Goal: Navigation & Orientation: Find specific page/section

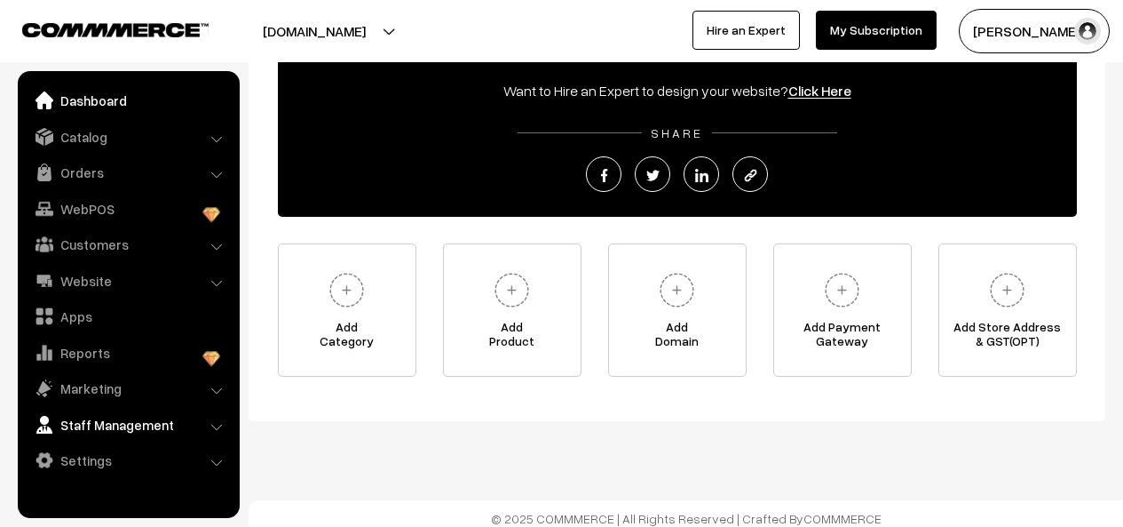
scroll to position [250, 0]
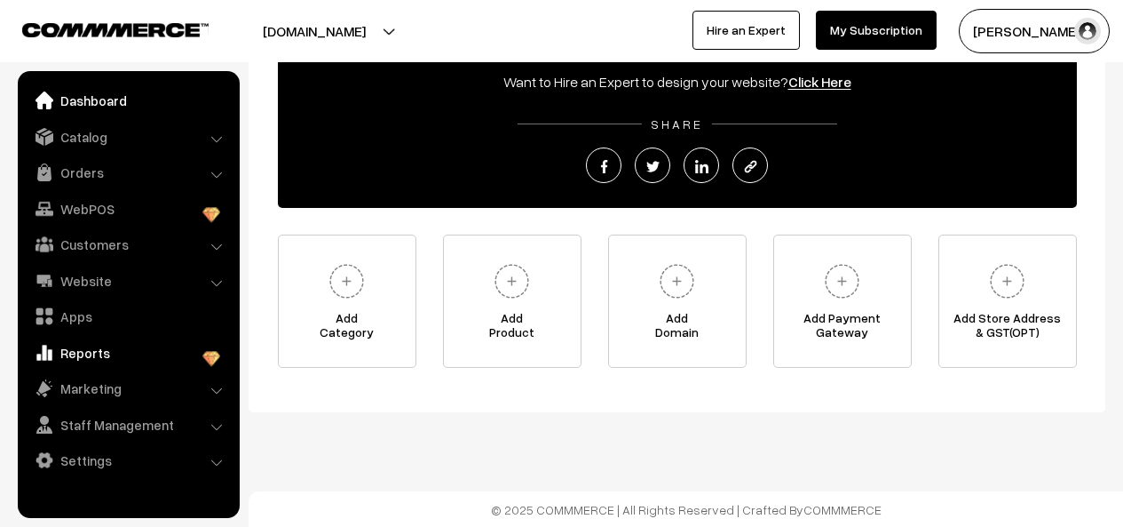
click at [105, 356] on link "Reports" at bounding box center [127, 353] width 211 height 32
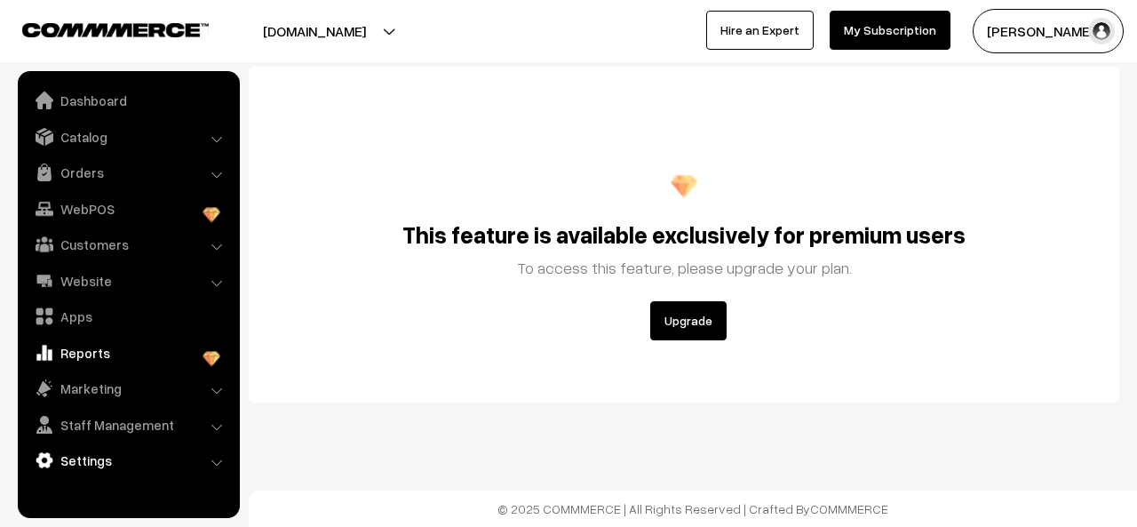
click at [180, 475] on link "Settings" at bounding box center [127, 460] width 211 height 32
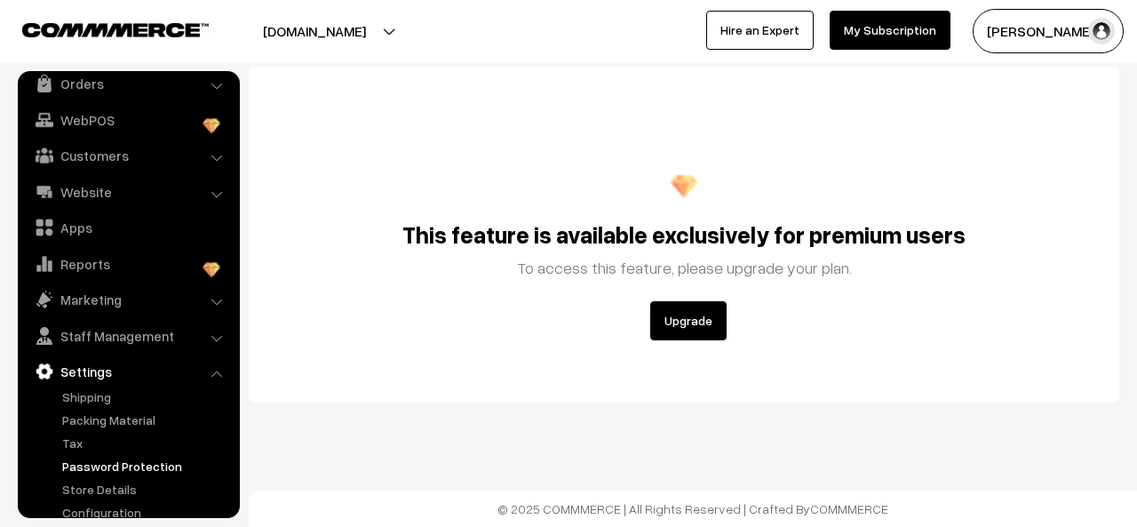
scroll to position [109, 0]
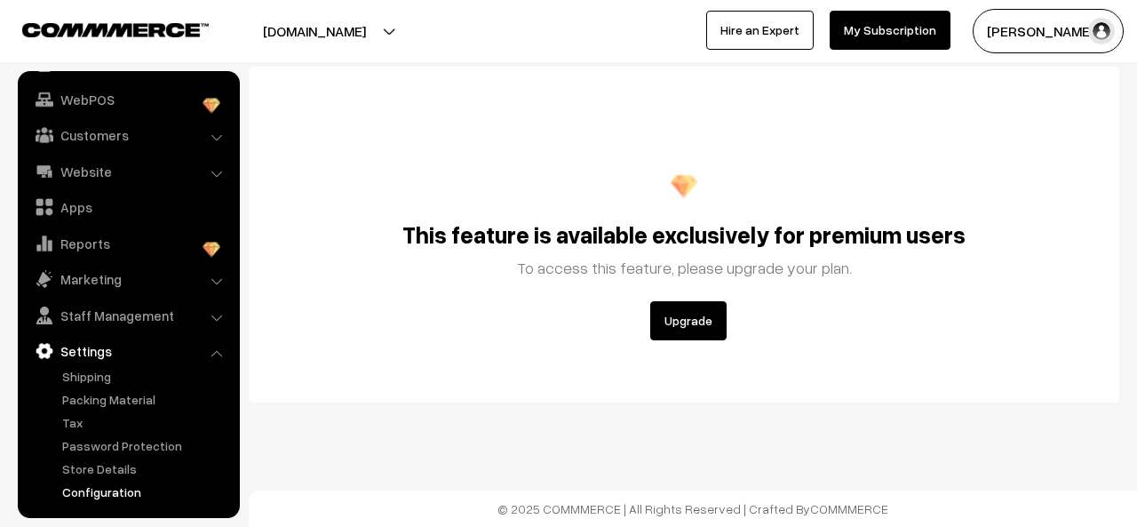
click at [126, 494] on link "Configuration" at bounding box center [146, 491] width 176 height 19
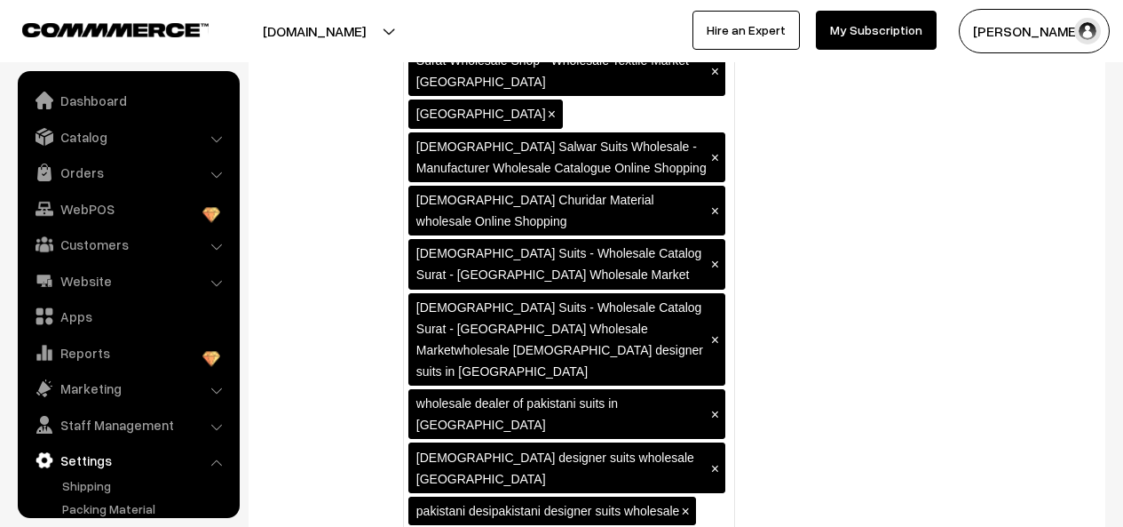
scroll to position [2629, 0]
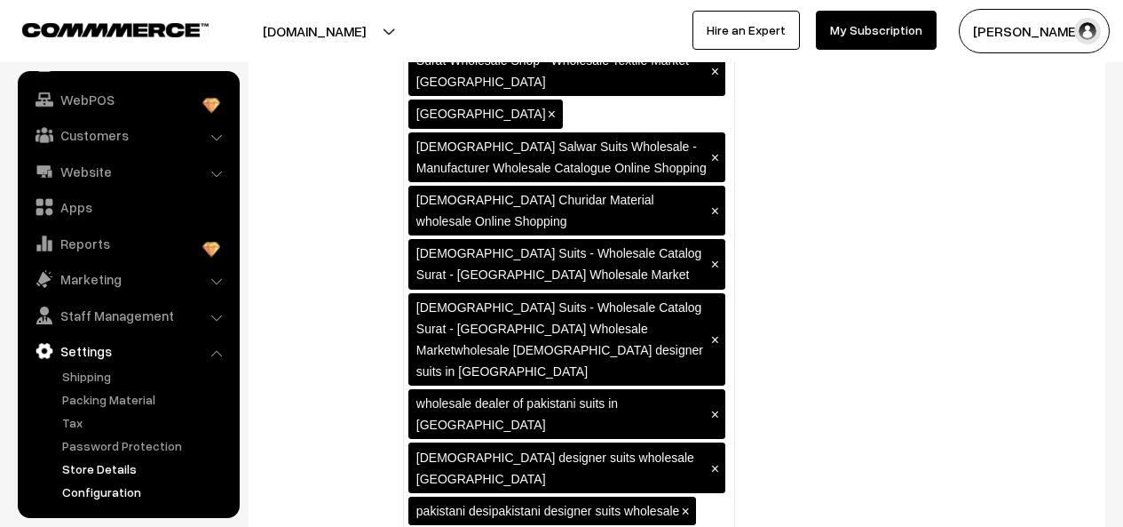
click at [133, 471] on link "Store Details" at bounding box center [146, 468] width 176 height 19
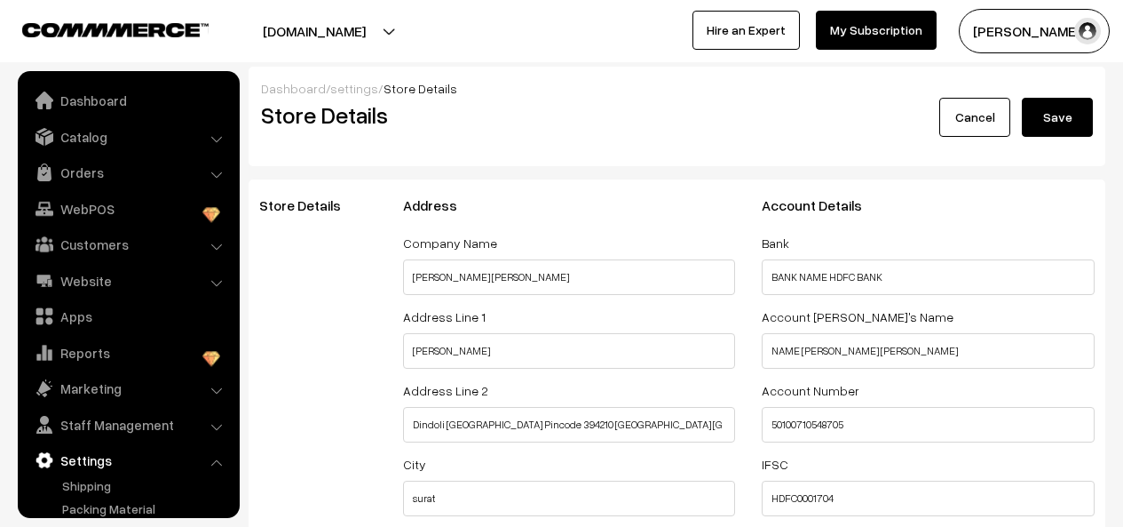
select select "99"
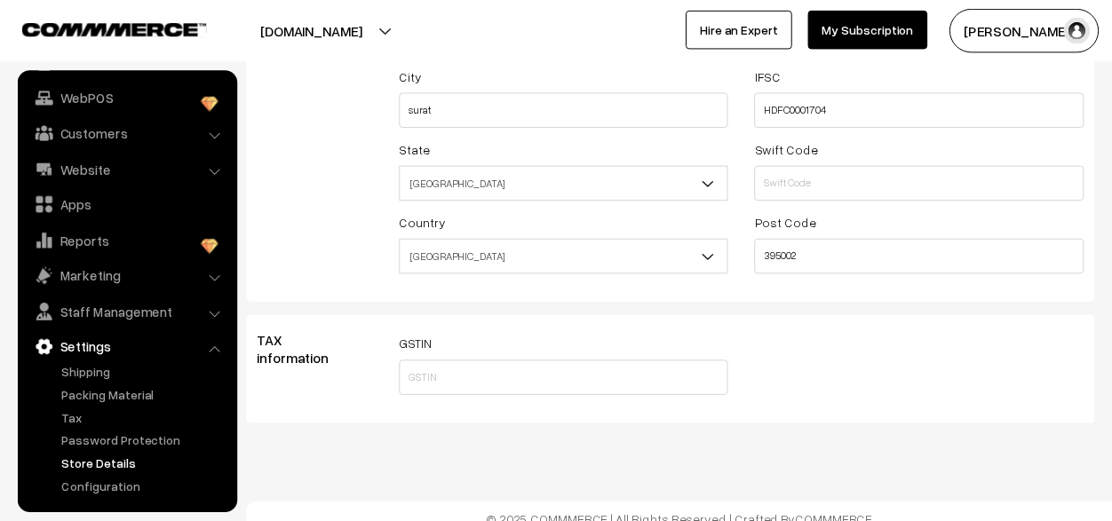
scroll to position [403, 0]
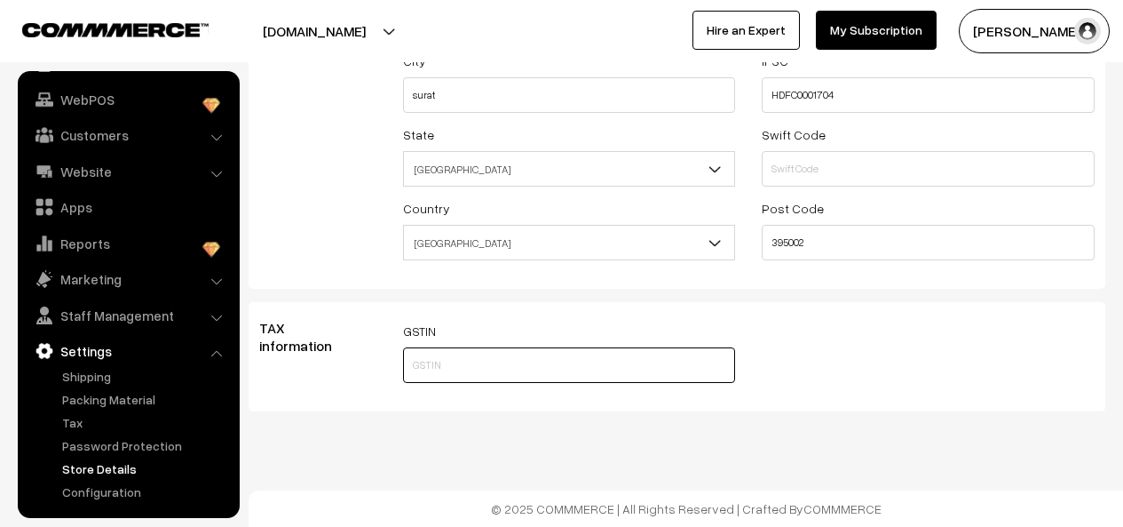
click at [463, 362] on input "text" at bounding box center [569, 365] width 333 height 36
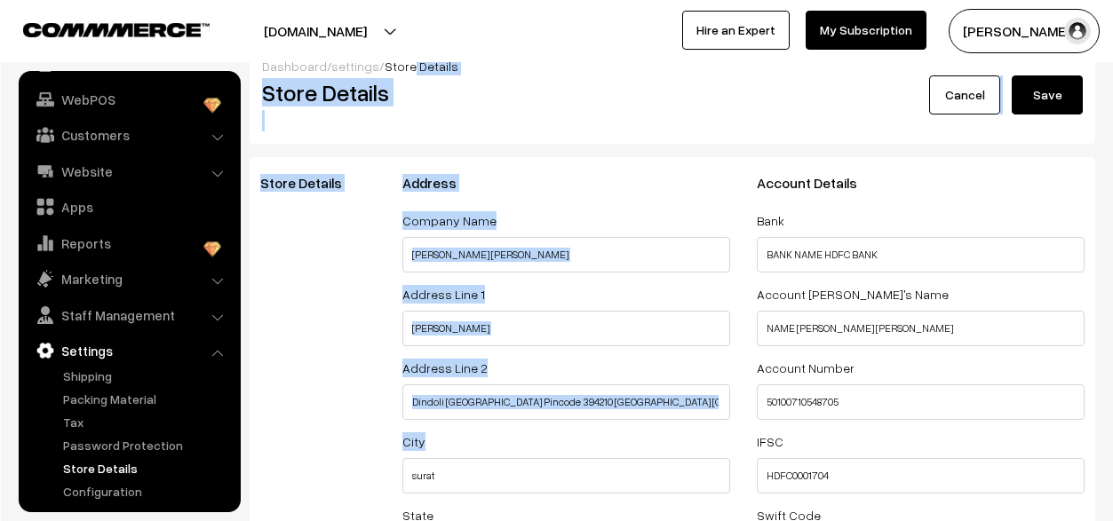
scroll to position [0, 0]
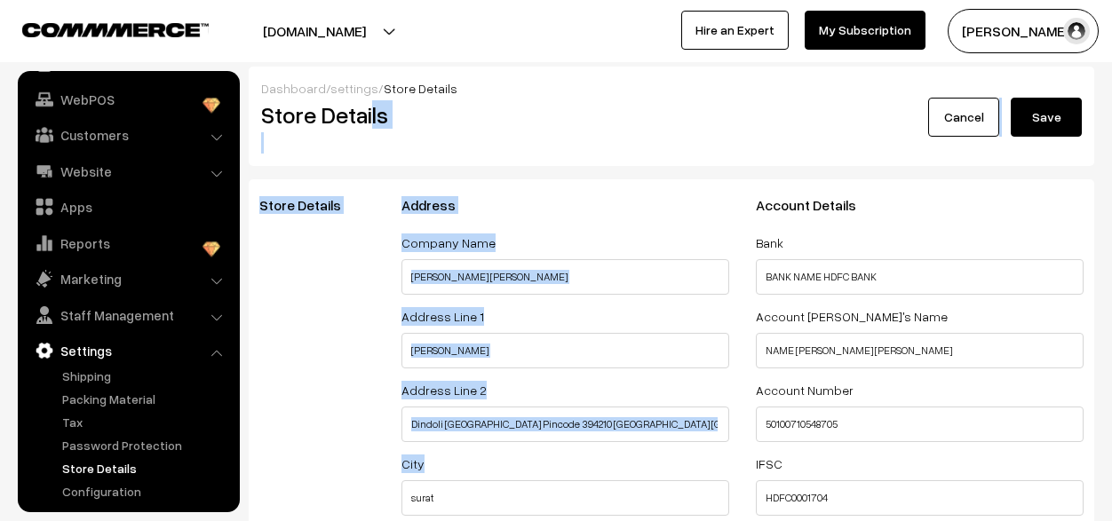
drag, startPoint x: 535, startPoint y: 110, endPoint x: 378, endPoint y: 139, distance: 158.8
click at [380, 138] on div "Dashboard / settings / Store Details Store Details Cancel Save Store Details Ad…" at bounding box center [671, 441] width 845 height 748
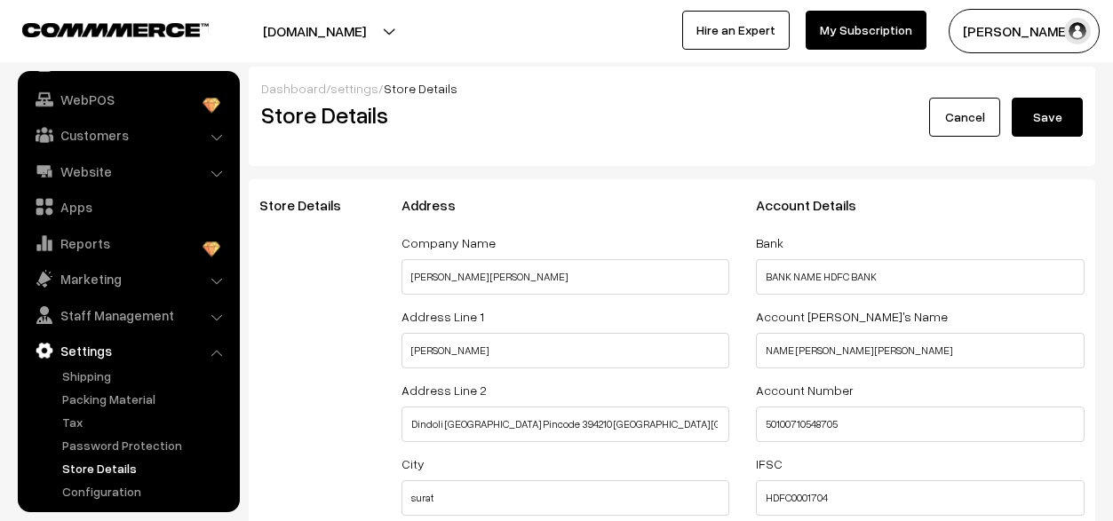
drag, startPoint x: 1114, startPoint y: 384, endPoint x: 1074, endPoint y: 373, distance: 41.6
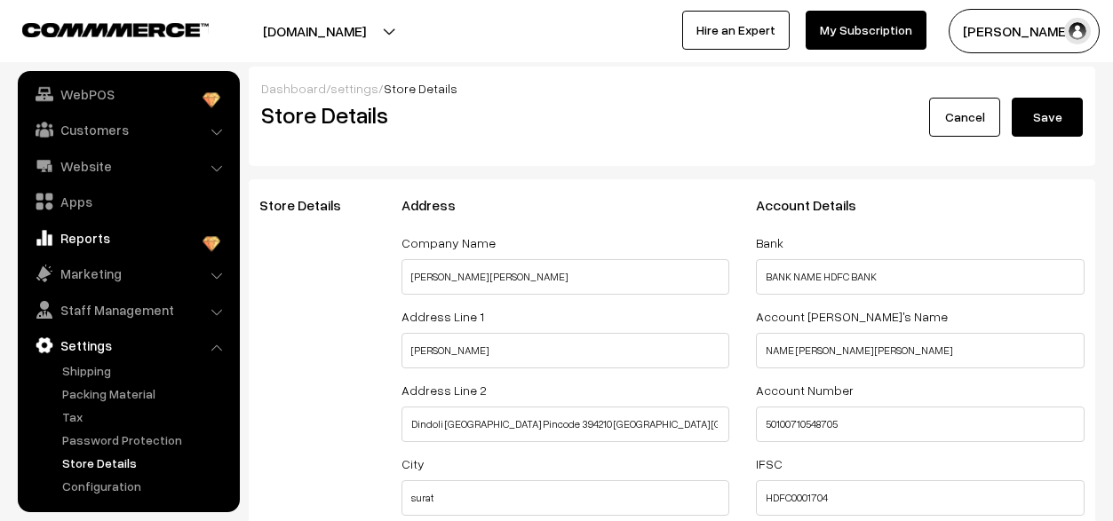
scroll to position [178, 0]
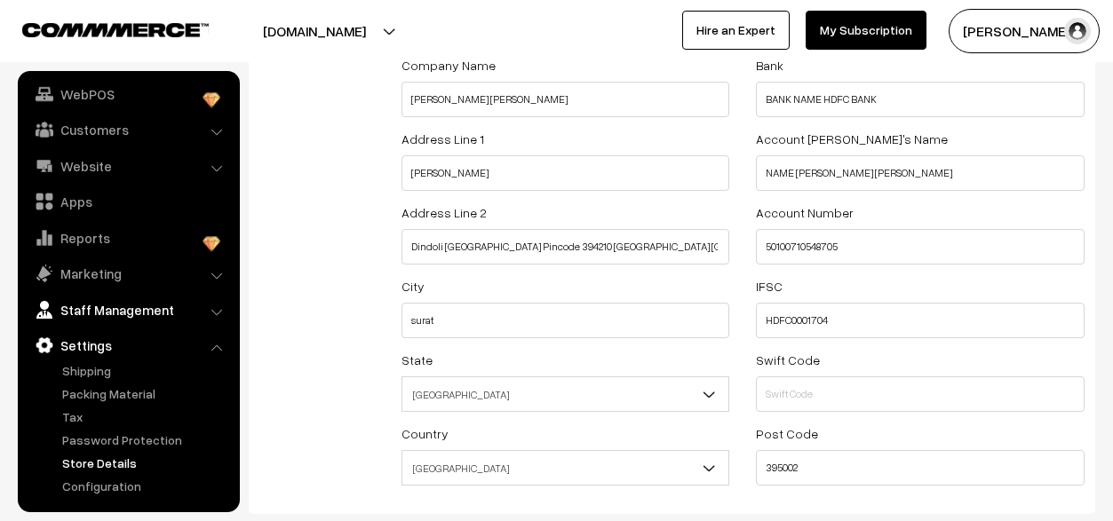
click at [112, 312] on link "Staff Management" at bounding box center [127, 310] width 211 height 32
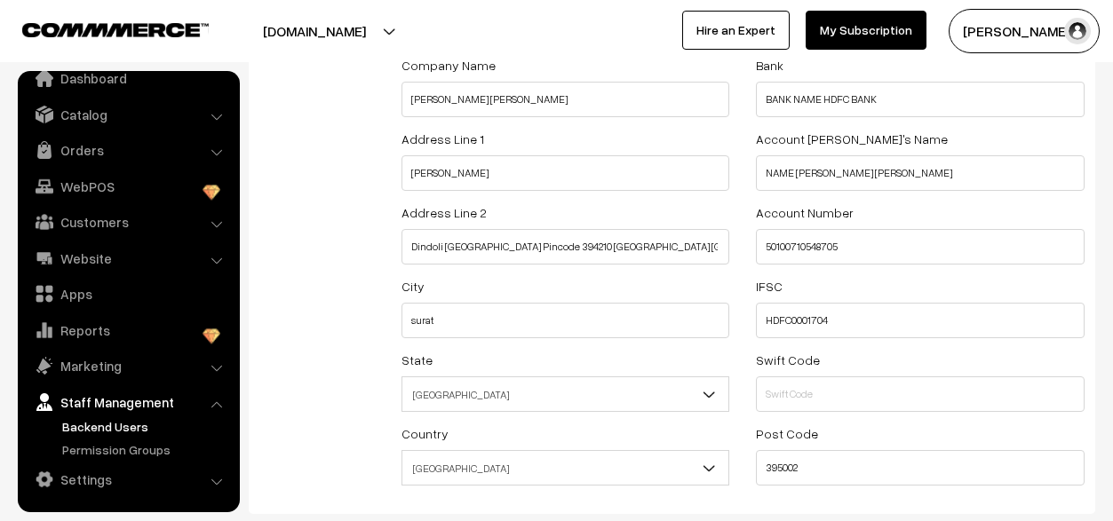
click at [118, 417] on link "Backend Users" at bounding box center [146, 426] width 176 height 19
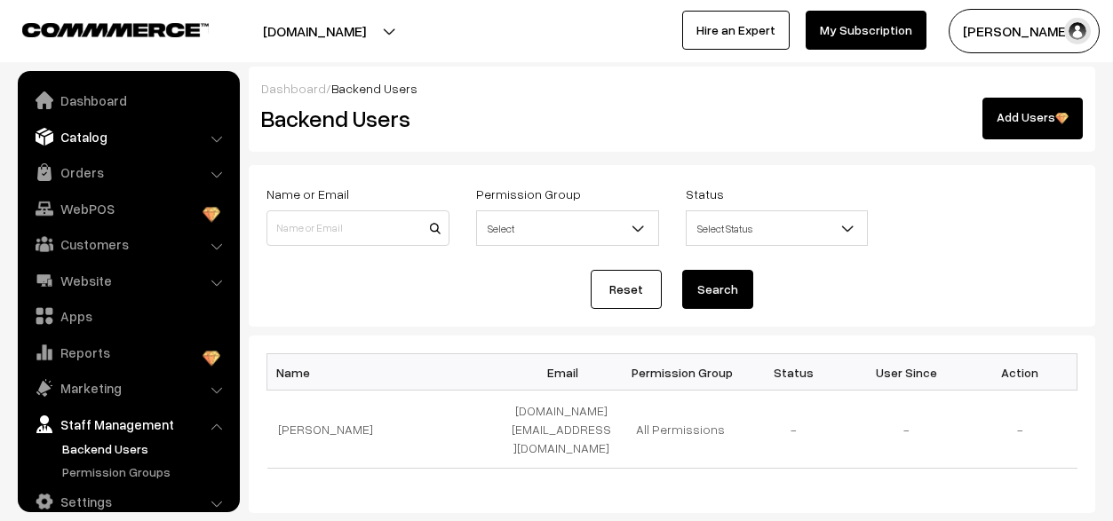
click at [103, 134] on link "Catalog" at bounding box center [127, 137] width 211 height 32
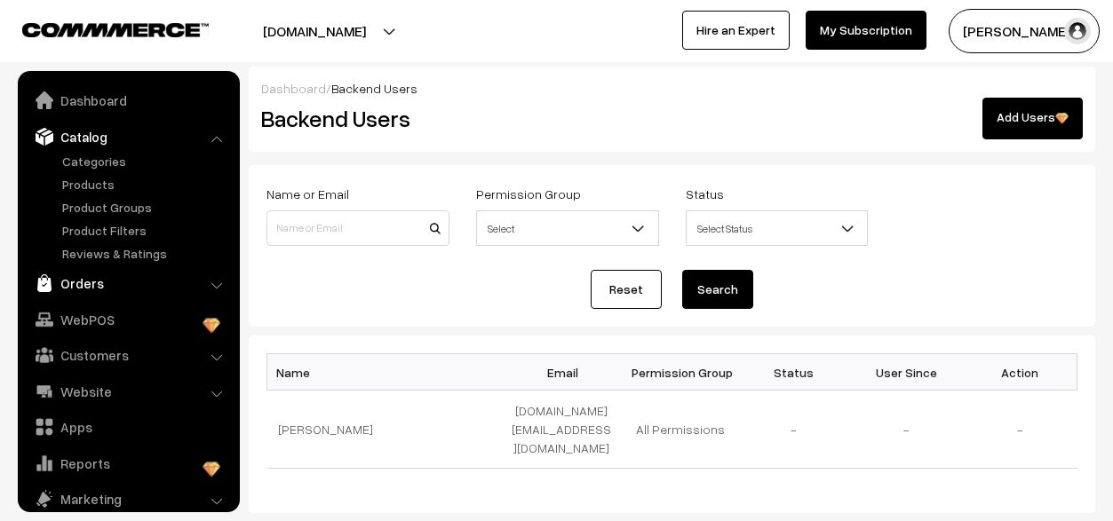
click at [118, 285] on link "Orders" at bounding box center [127, 283] width 211 height 32
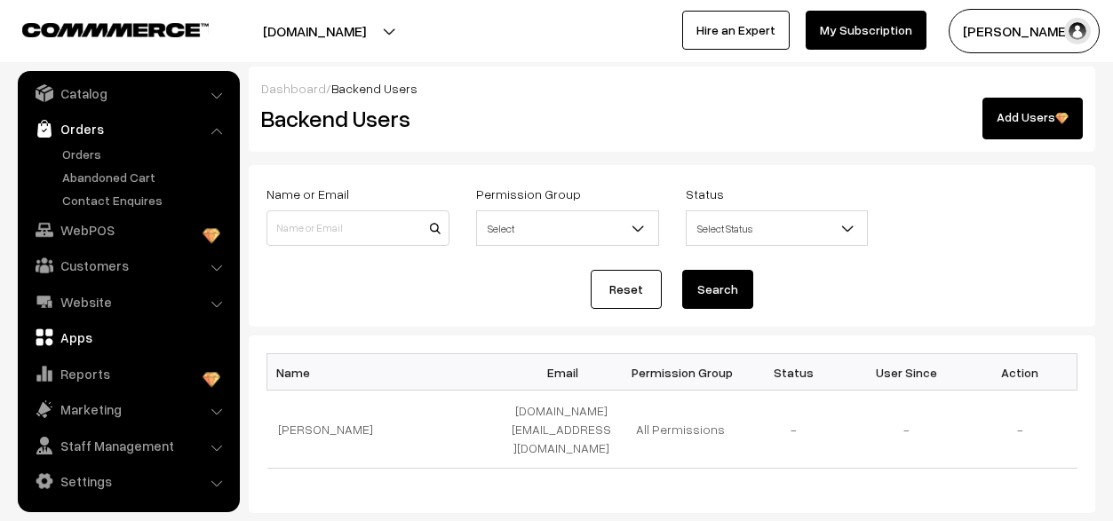
scroll to position [45, 0]
click at [139, 263] on link "Customers" at bounding box center [127, 264] width 211 height 32
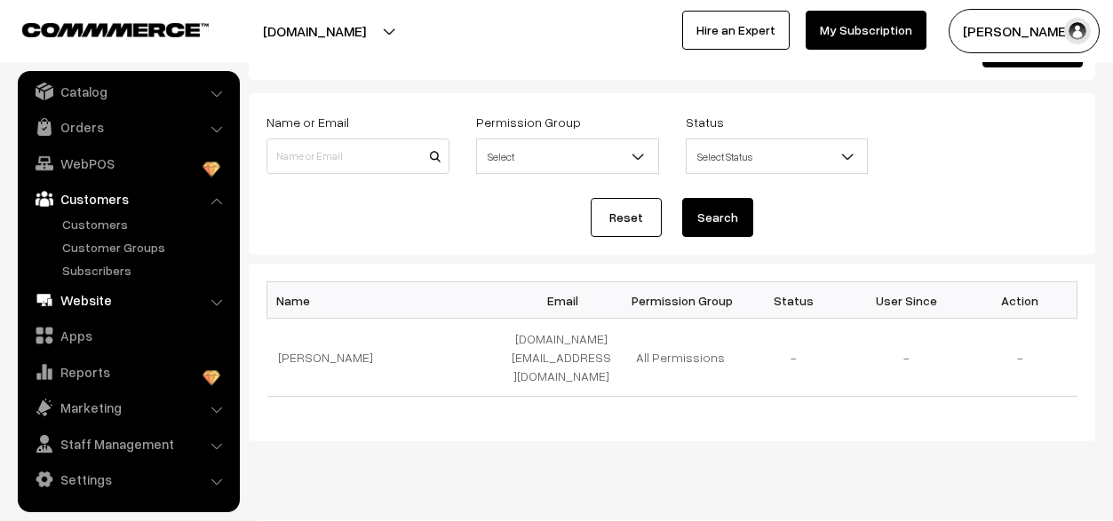
scroll to position [89, 0]
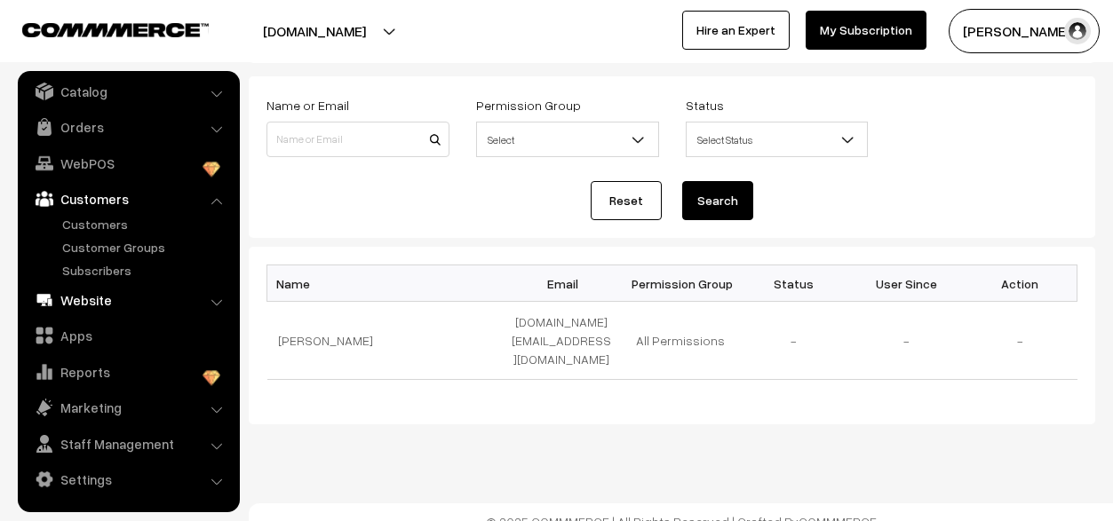
click at [126, 304] on link "Website" at bounding box center [127, 300] width 211 height 32
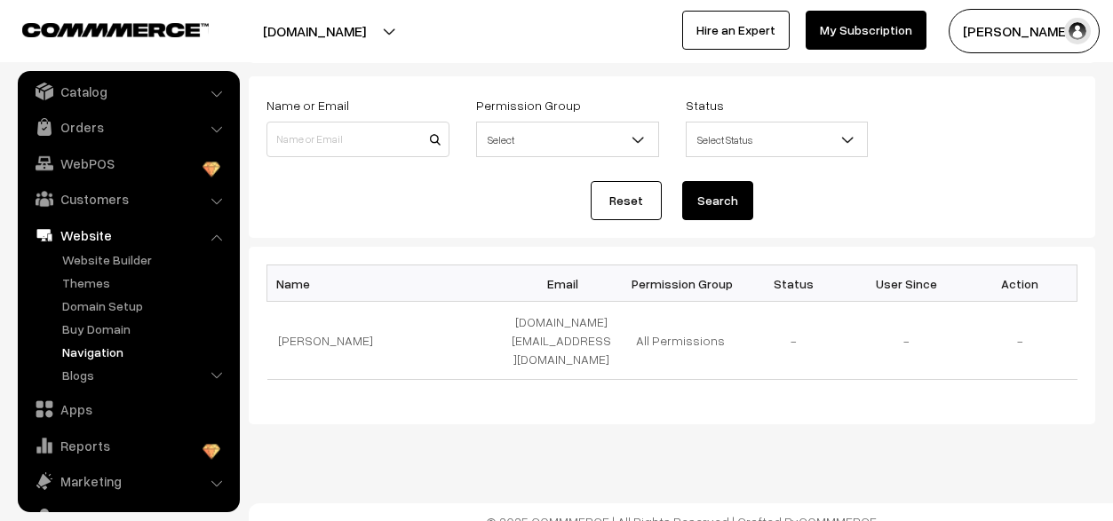
click at [110, 355] on link "Navigation" at bounding box center [146, 352] width 176 height 19
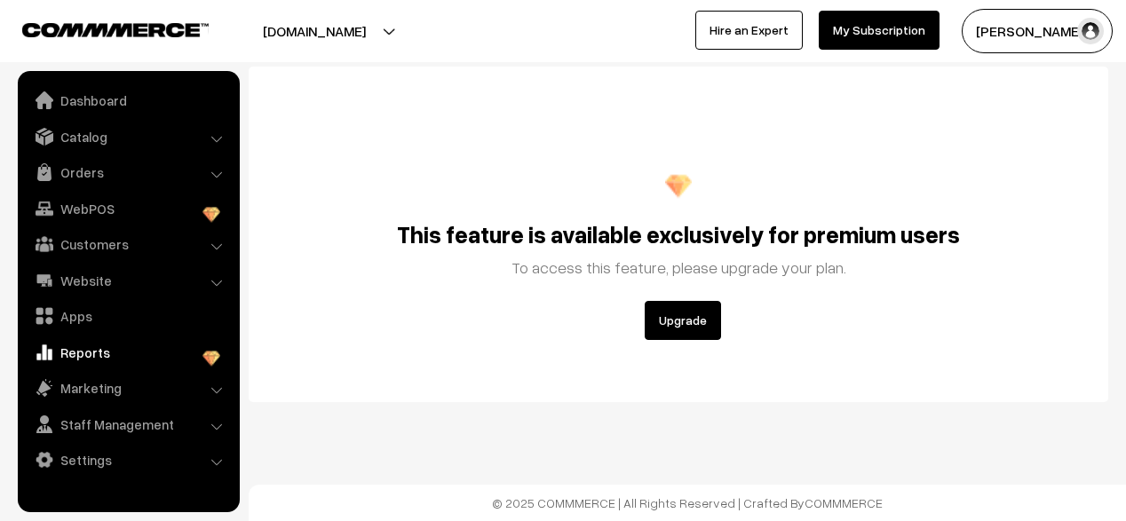
click at [1039, 17] on button "[PERSON_NAME]" at bounding box center [1037, 31] width 151 height 44
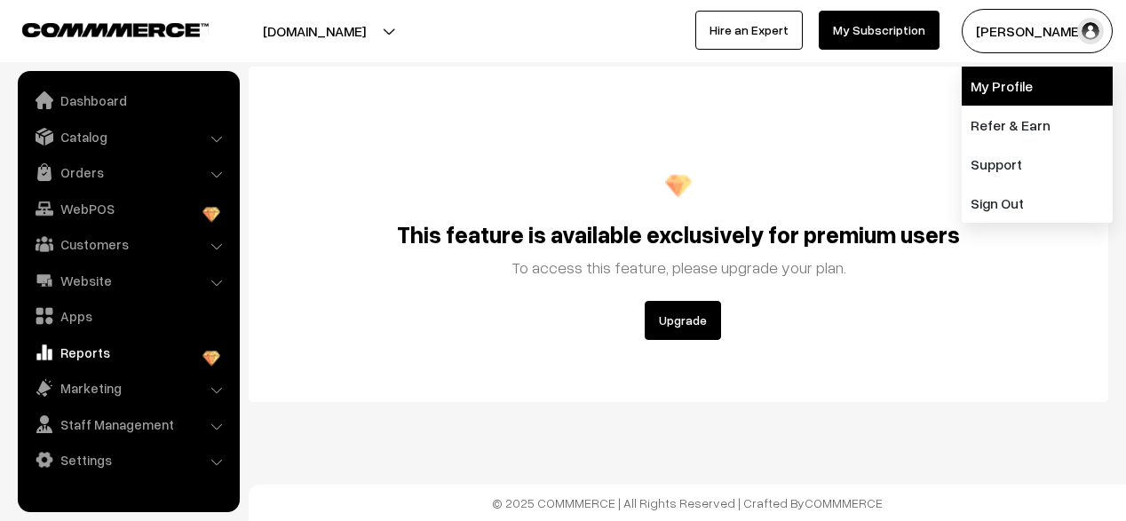
click at [1010, 85] on link "My Profile" at bounding box center [1037, 86] width 151 height 39
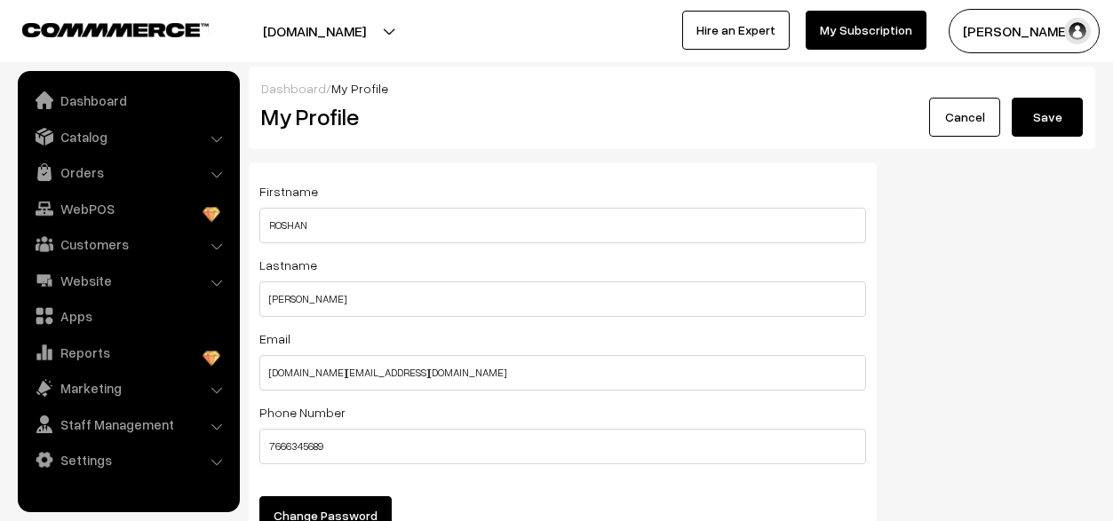
click at [1026, 34] on button "[PERSON_NAME]" at bounding box center [1023, 31] width 151 height 44
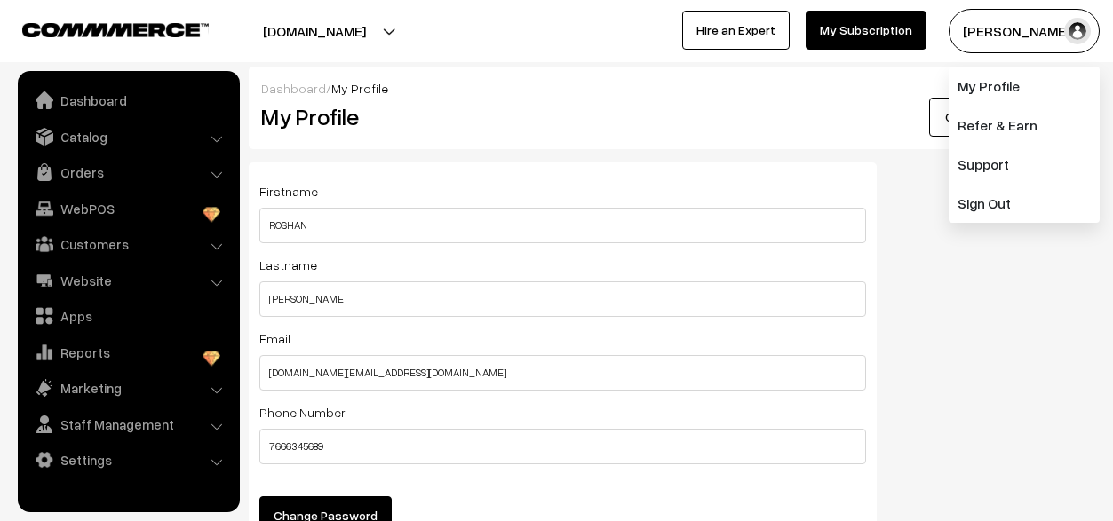
click at [1085, 30] on img "button" at bounding box center [1077, 31] width 27 height 27
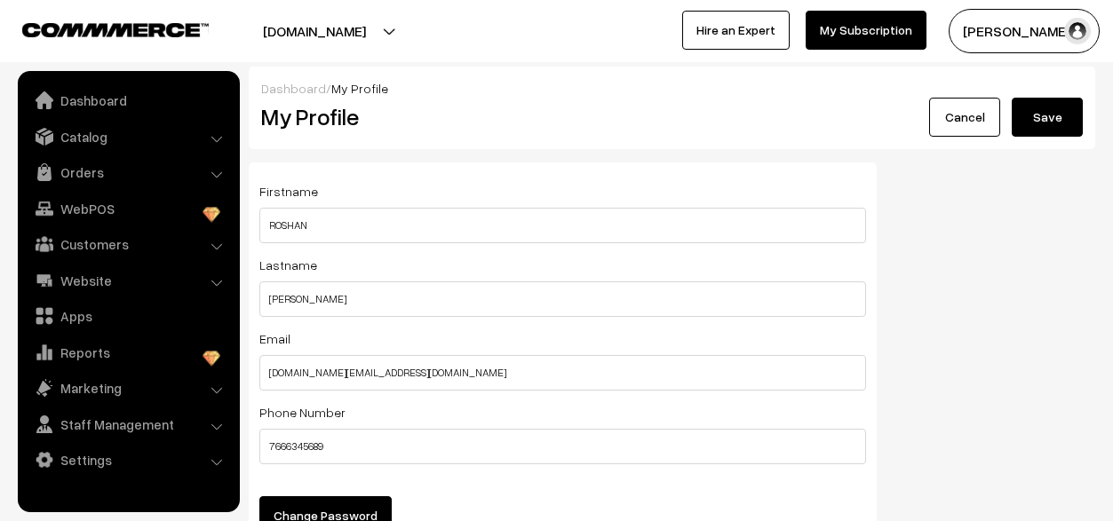
click at [1085, 30] on img "button" at bounding box center [1077, 31] width 27 height 27
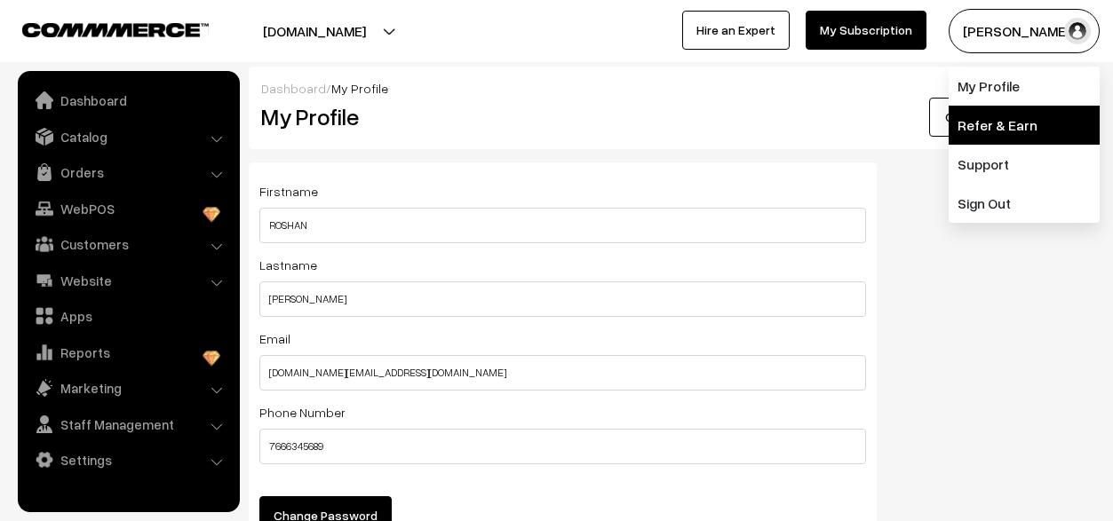
click at [997, 122] on link "Refer & Earn" at bounding box center [1023, 125] width 151 height 39
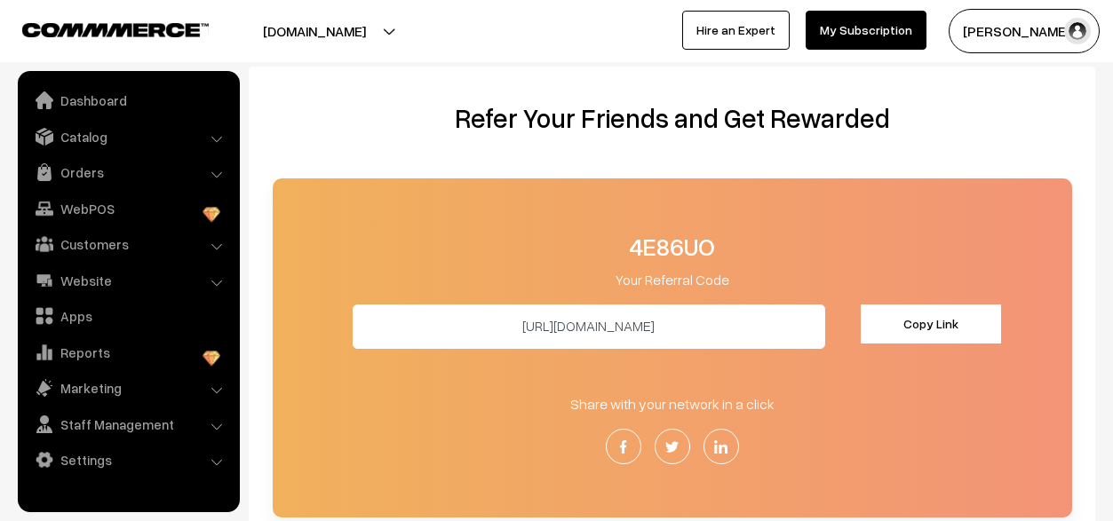
click at [1033, 36] on button "[PERSON_NAME]" at bounding box center [1023, 31] width 151 height 44
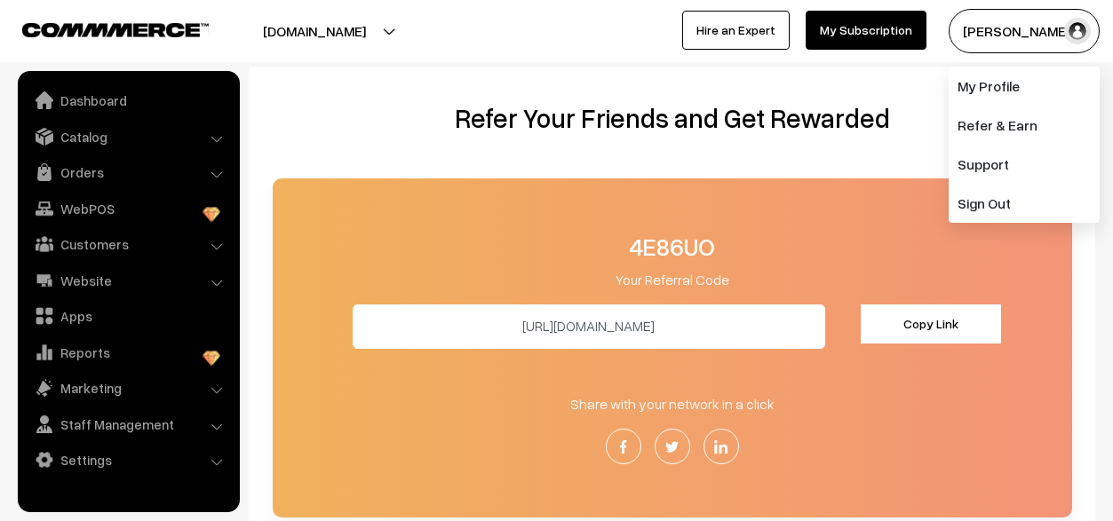
click at [348, 16] on button "[DOMAIN_NAME]" at bounding box center [314, 31] width 227 height 44
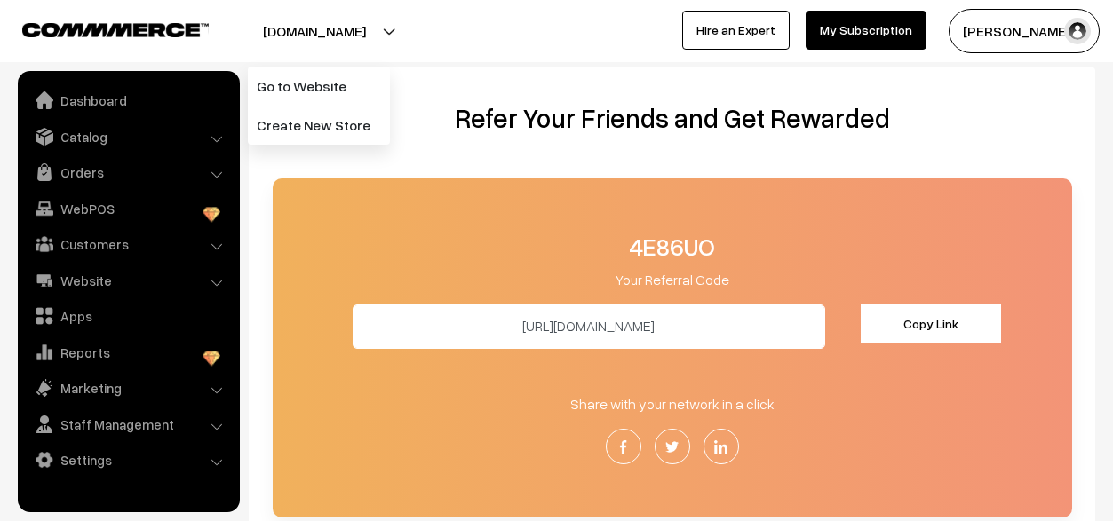
click at [1036, 40] on button "[PERSON_NAME]" at bounding box center [1023, 31] width 151 height 44
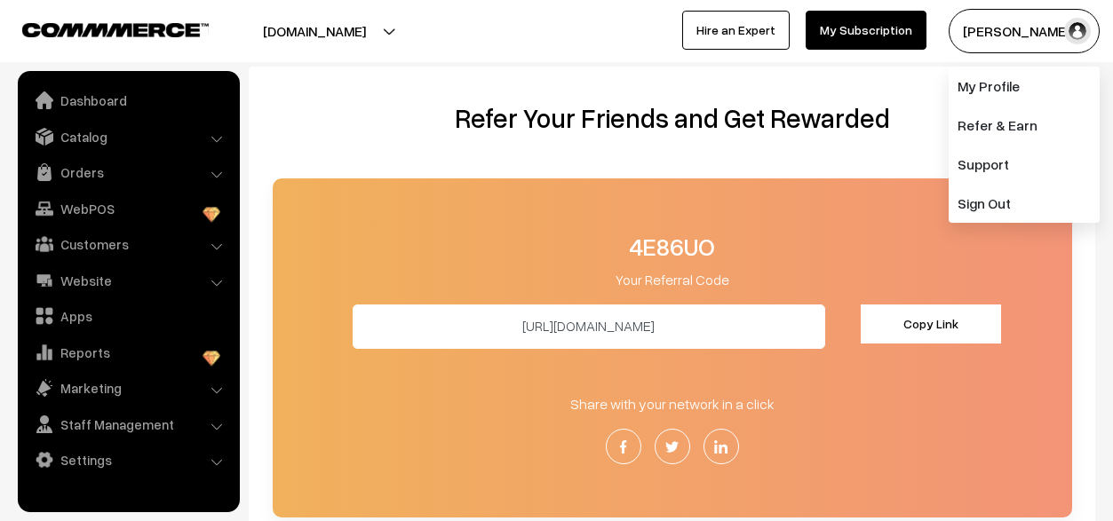
click at [819, 238] on h3 "4E86UO" at bounding box center [672, 247] width 799 height 30
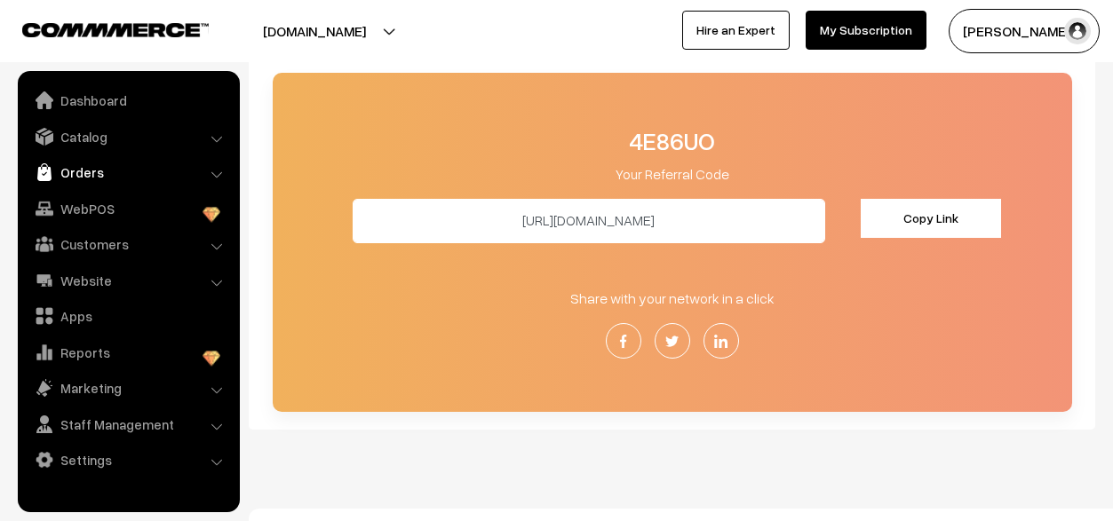
scroll to position [129, 0]
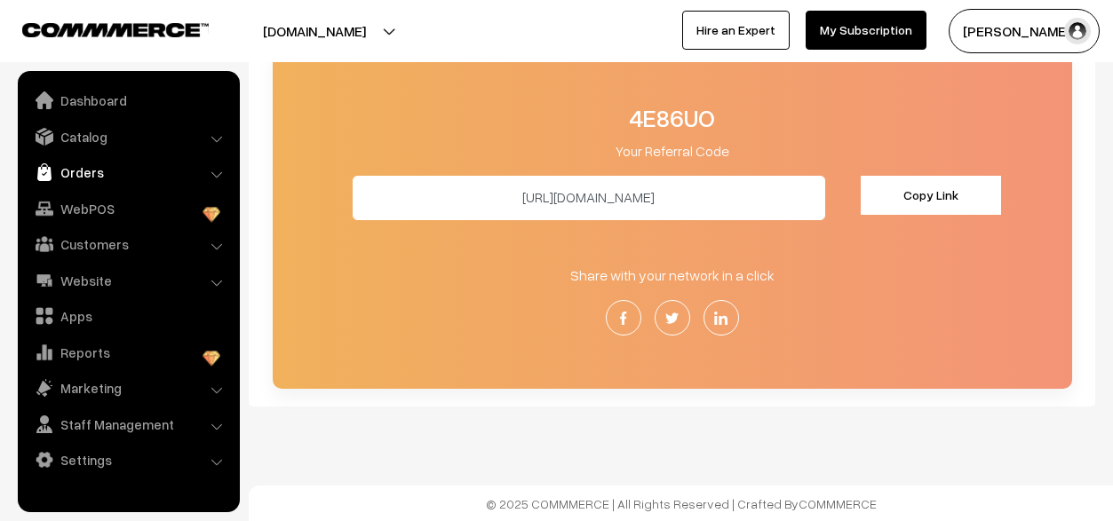
click at [108, 184] on link "Orders" at bounding box center [127, 172] width 211 height 32
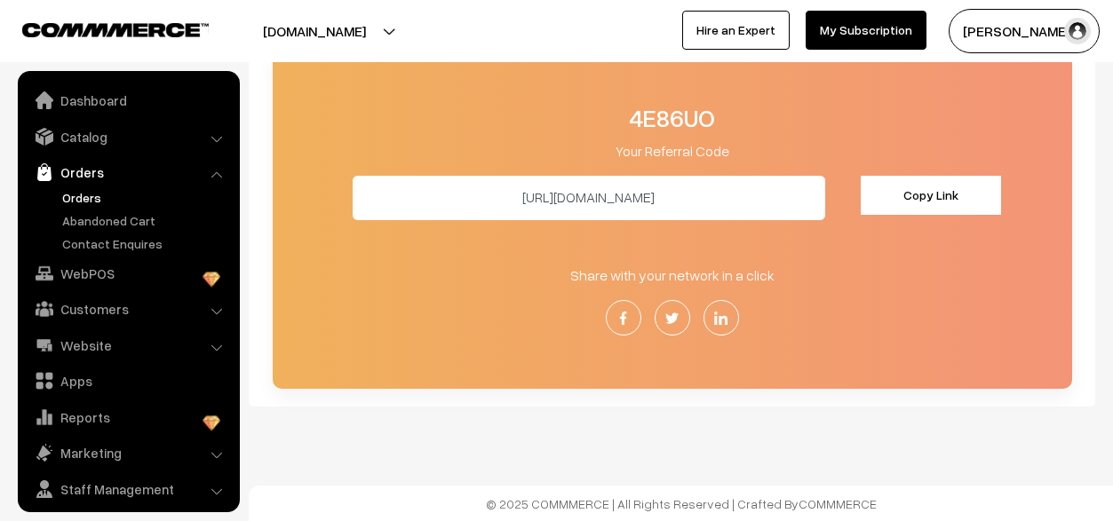
click at [105, 202] on link "Orders" at bounding box center [146, 197] width 176 height 19
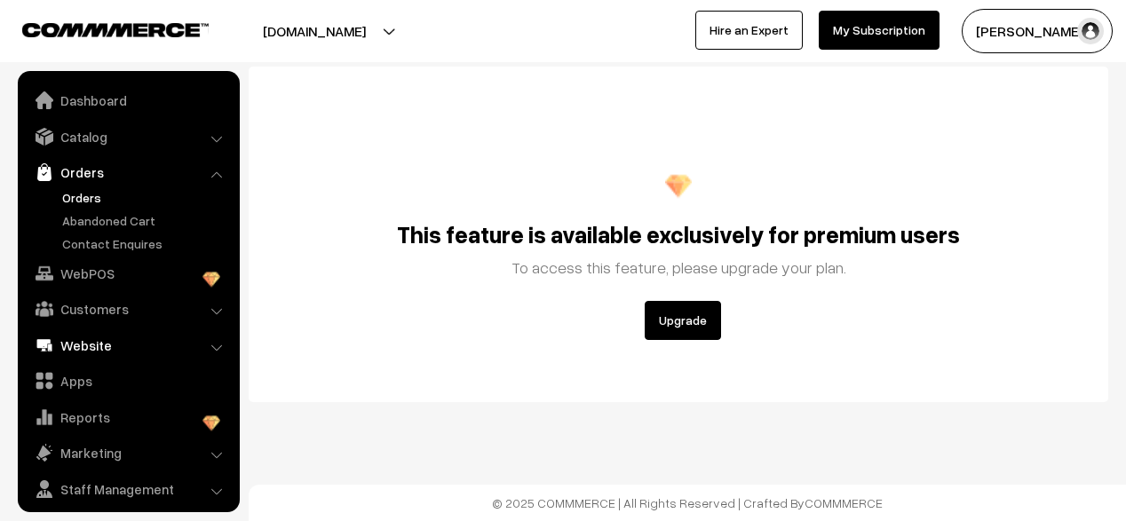
scroll to position [45, 0]
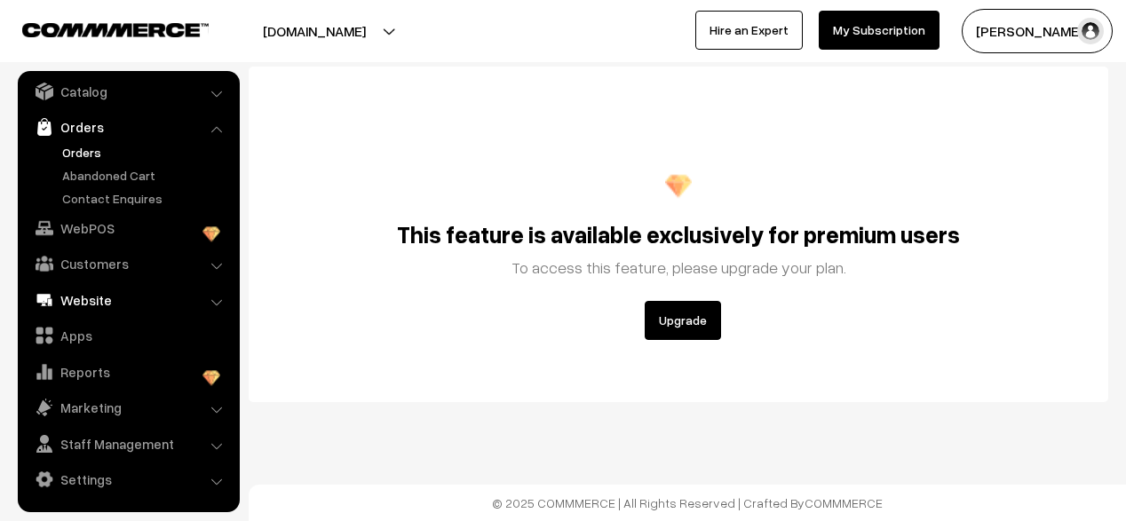
click at [107, 296] on link "Website" at bounding box center [127, 300] width 211 height 32
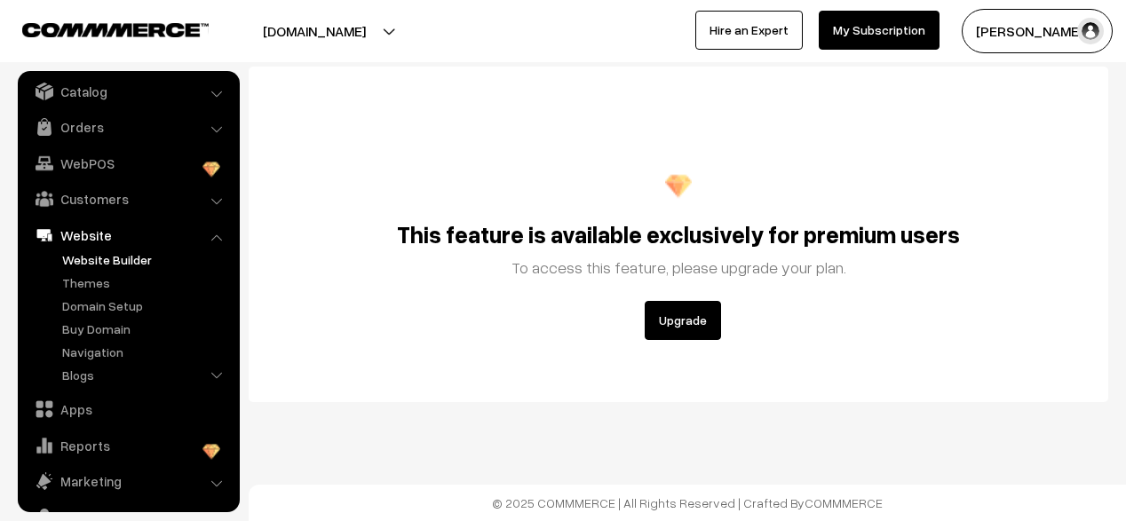
click at [125, 265] on link "Website Builder" at bounding box center [146, 259] width 176 height 19
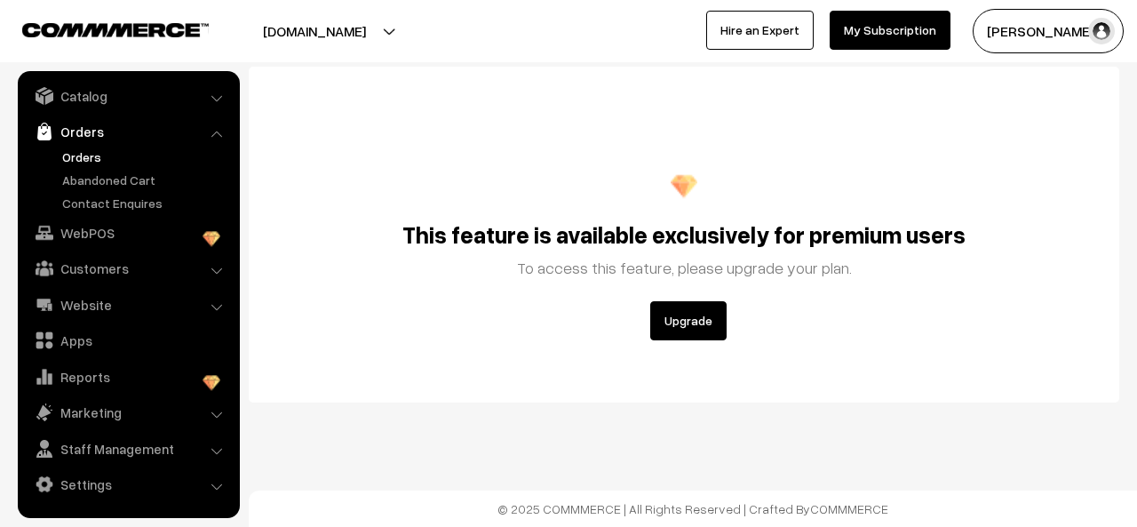
scroll to position [40, 0]
click at [115, 461] on link "Staff Management" at bounding box center [127, 449] width 211 height 32
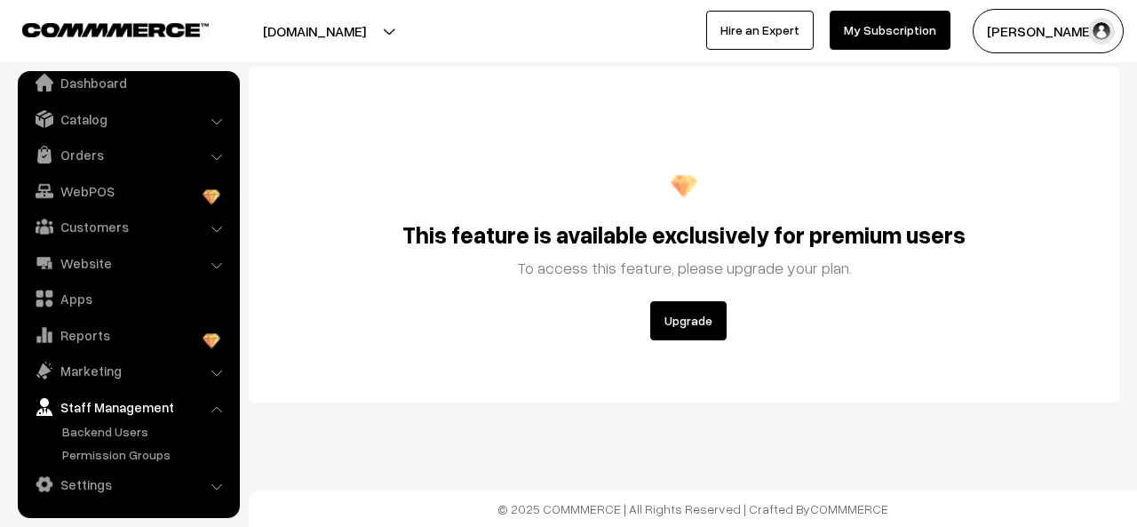
scroll to position [17, 0]
click at [118, 460] on link "Permission Groups" at bounding box center [146, 455] width 176 height 19
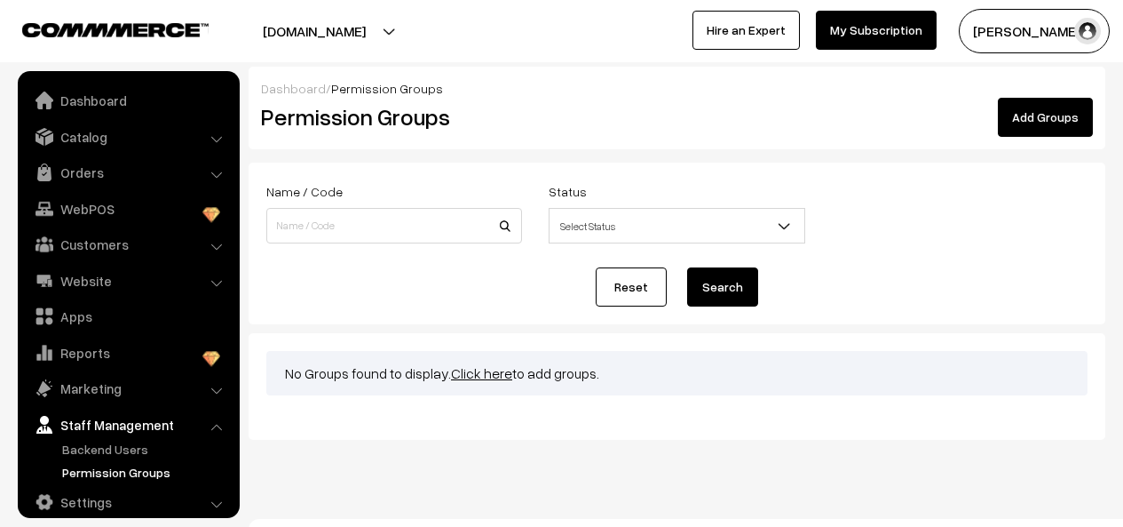
click at [79, 487] on link "Settings" at bounding box center [127, 502] width 211 height 32
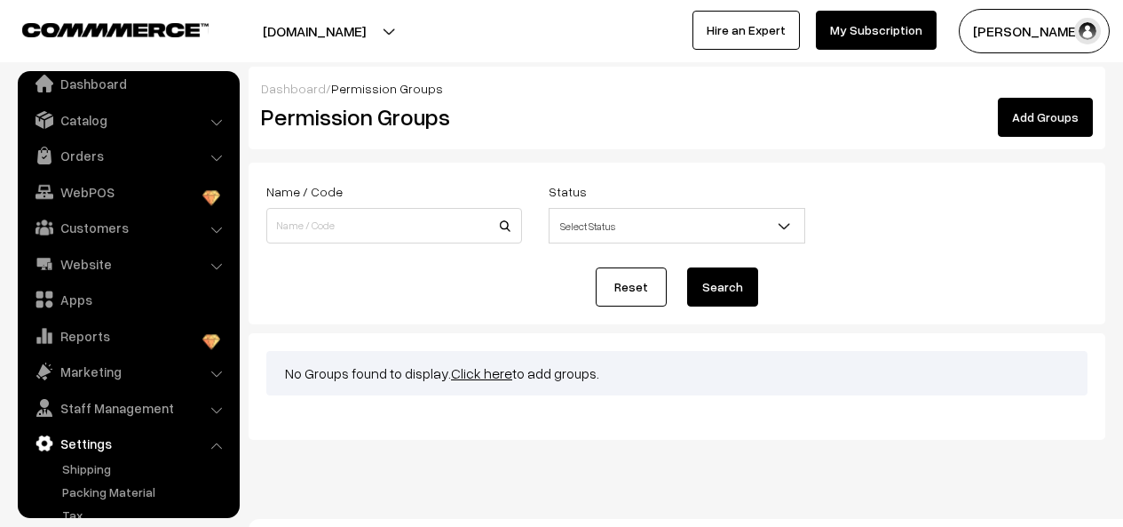
scroll to position [109, 0]
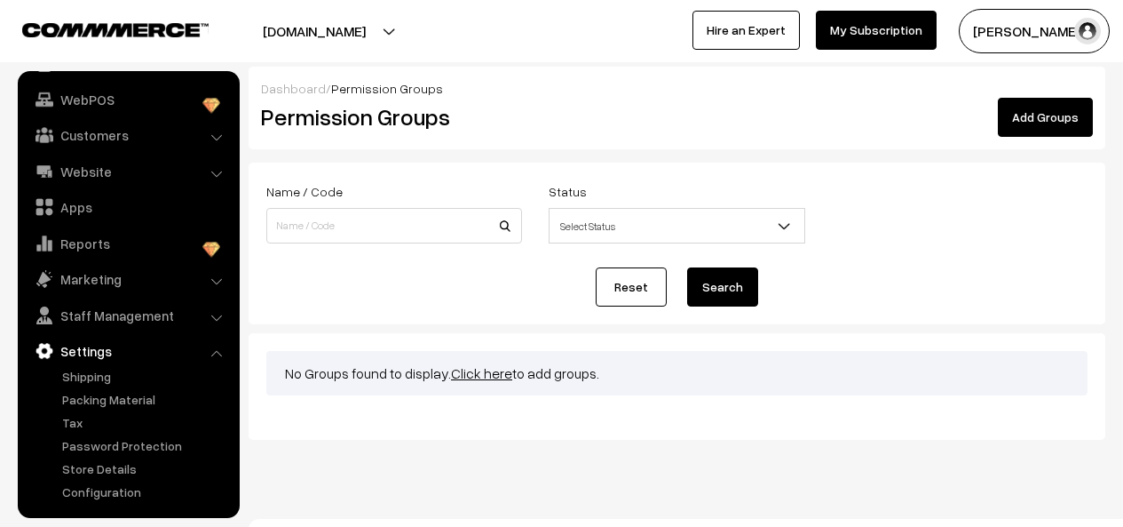
click at [128, 408] on ul "Shipping" at bounding box center [128, 434] width 213 height 134
click at [130, 452] on link "Password Protection" at bounding box center [146, 445] width 176 height 19
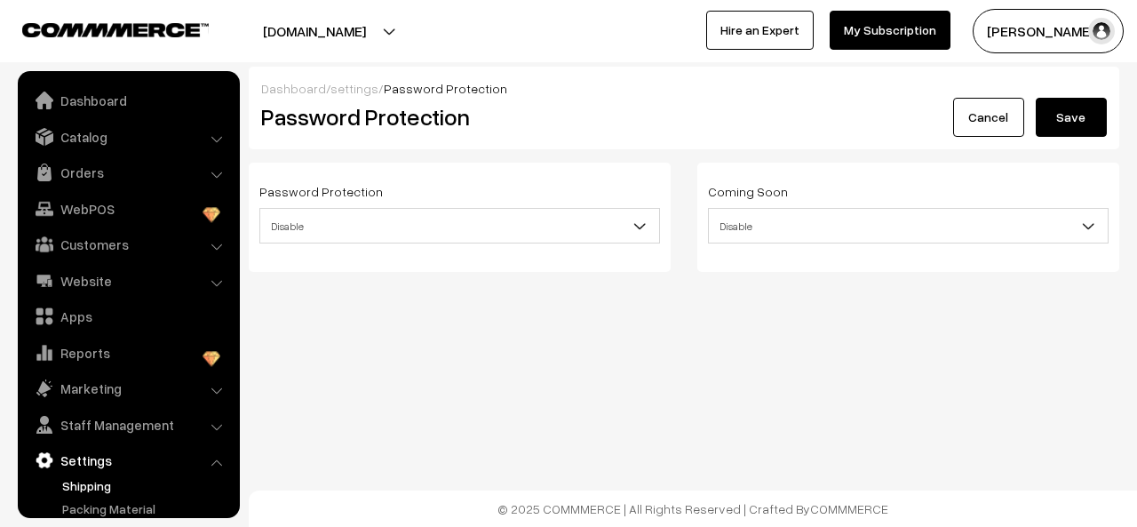
scroll to position [109, 0]
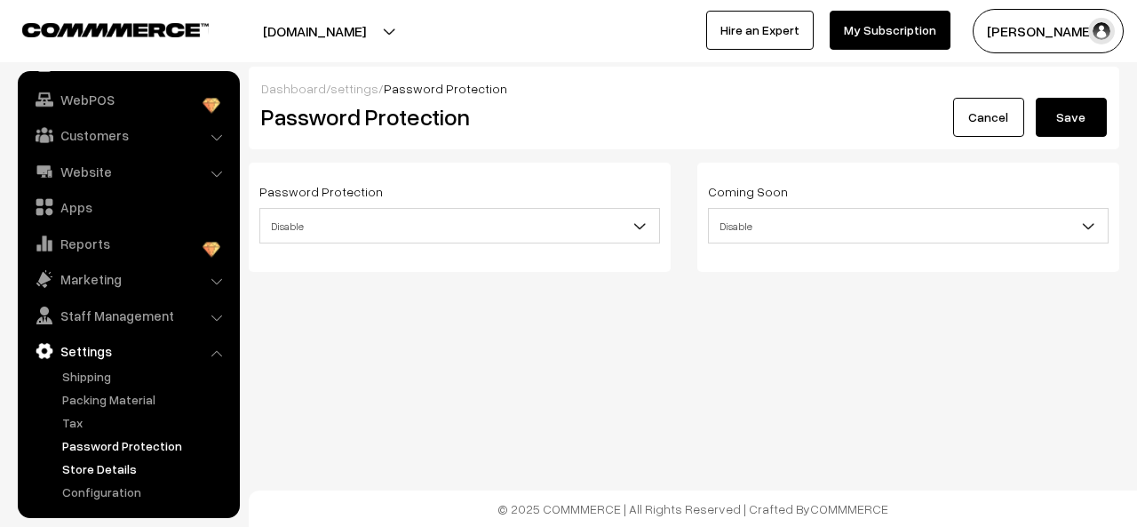
click at [104, 474] on link "Store Details" at bounding box center [146, 468] width 176 height 19
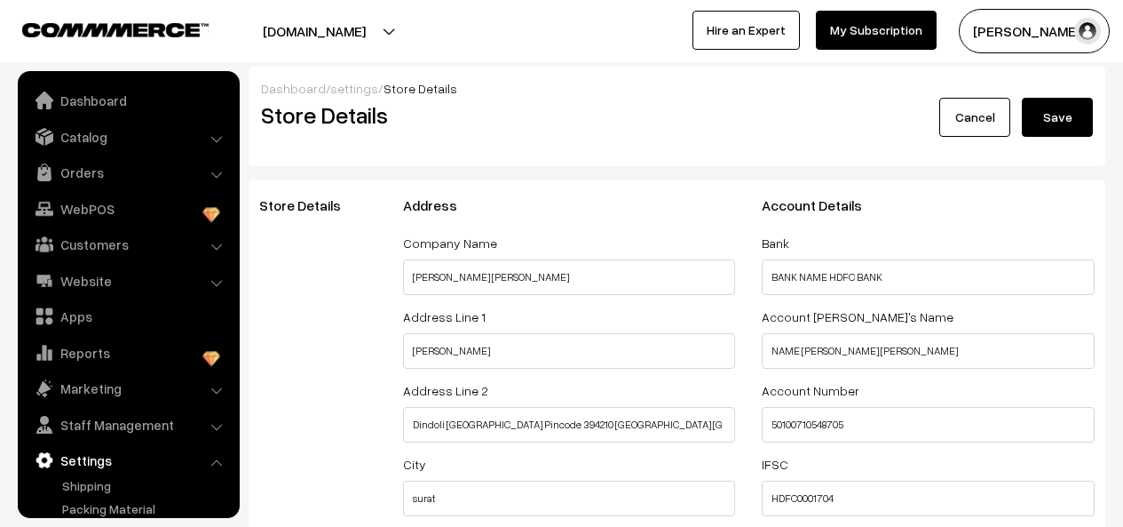
select select "99"
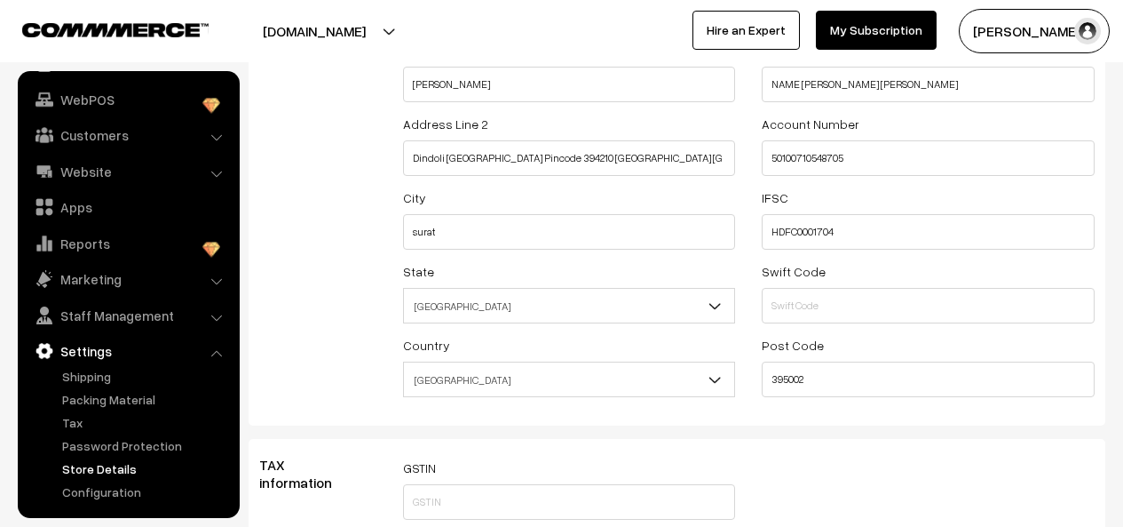
scroll to position [403, 0]
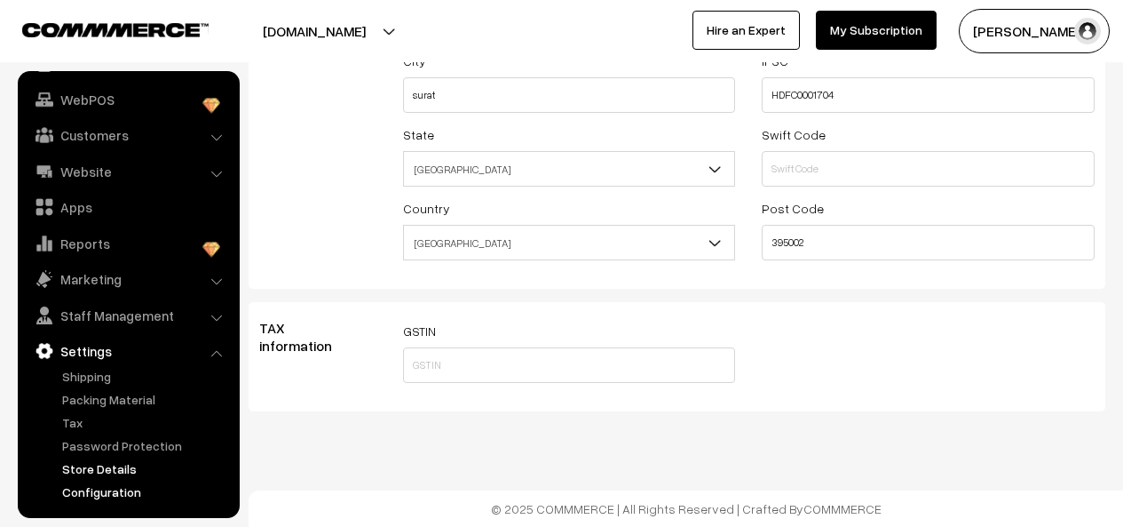
click at [108, 492] on link "Configuration" at bounding box center [146, 491] width 176 height 19
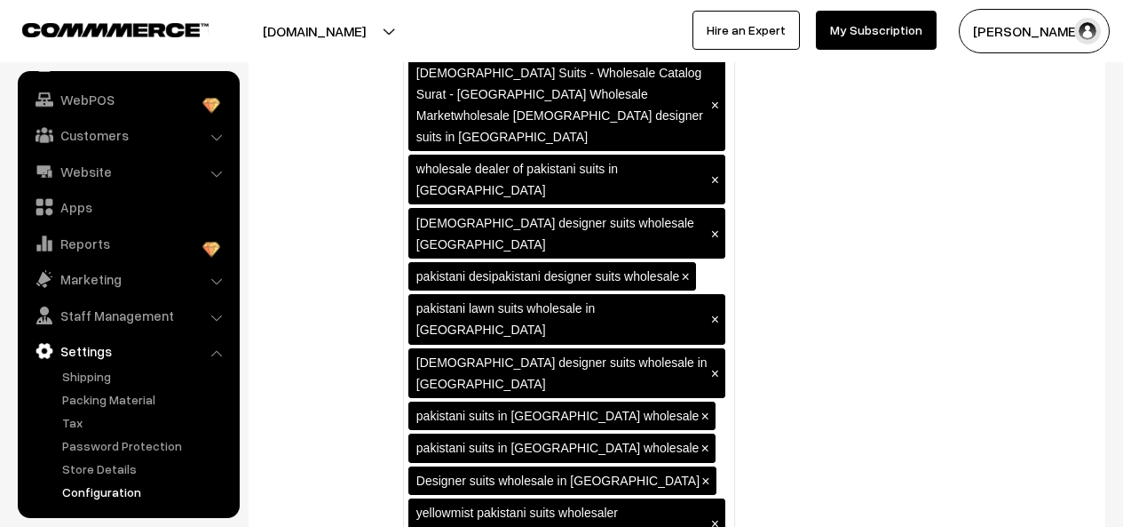
scroll to position [1386, 0]
click at [358, 36] on button "[DOMAIN_NAME]" at bounding box center [314, 31] width 227 height 44
click at [335, 234] on div "Default SEO" at bounding box center [318, 161] width 144 height 6855
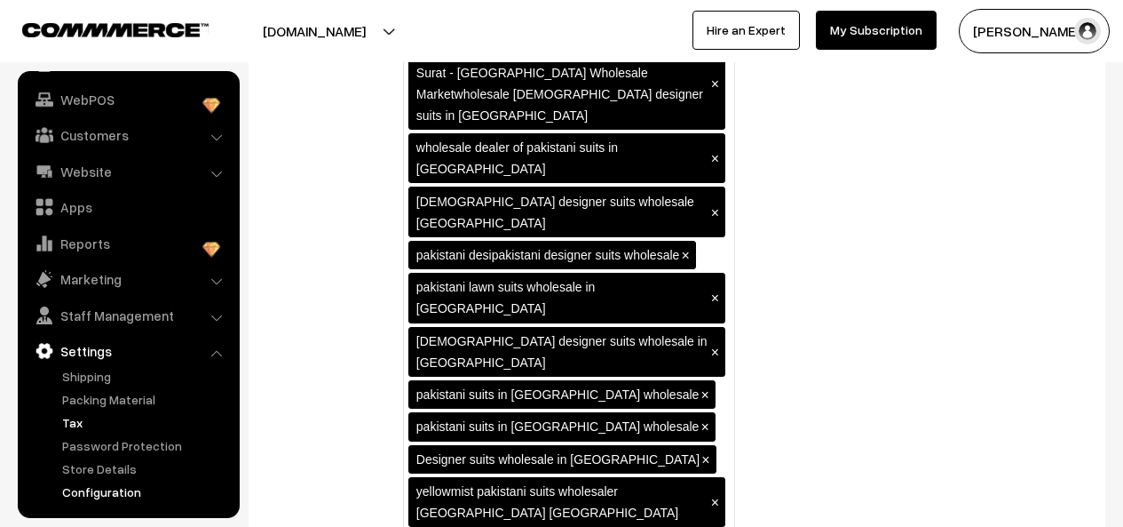
scroll to position [4252, 0]
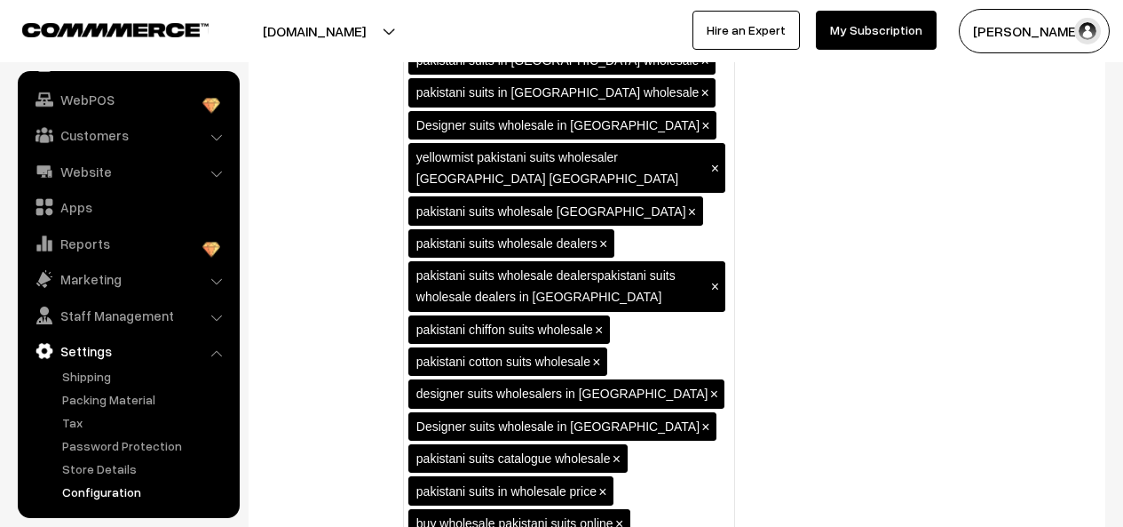
click at [111, 499] on link "Configuration" at bounding box center [146, 491] width 176 height 19
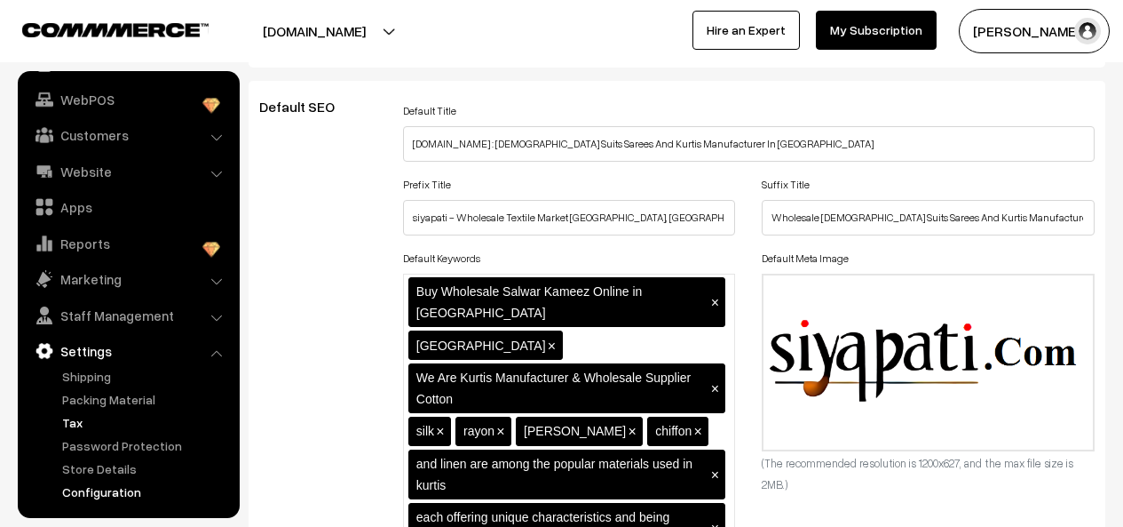
scroll to position [888, 0]
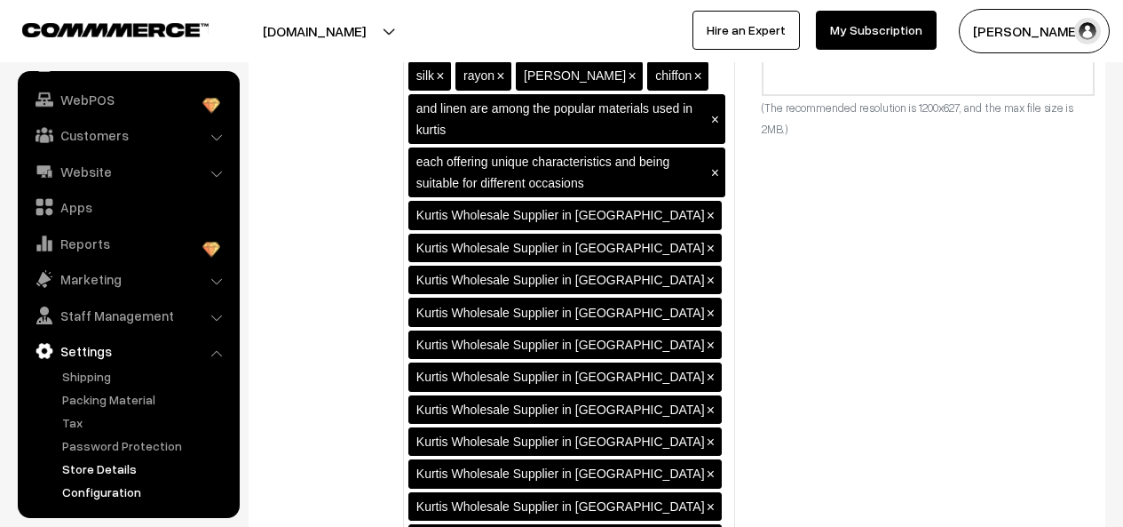
click at [121, 469] on link "Store Details" at bounding box center [146, 468] width 176 height 19
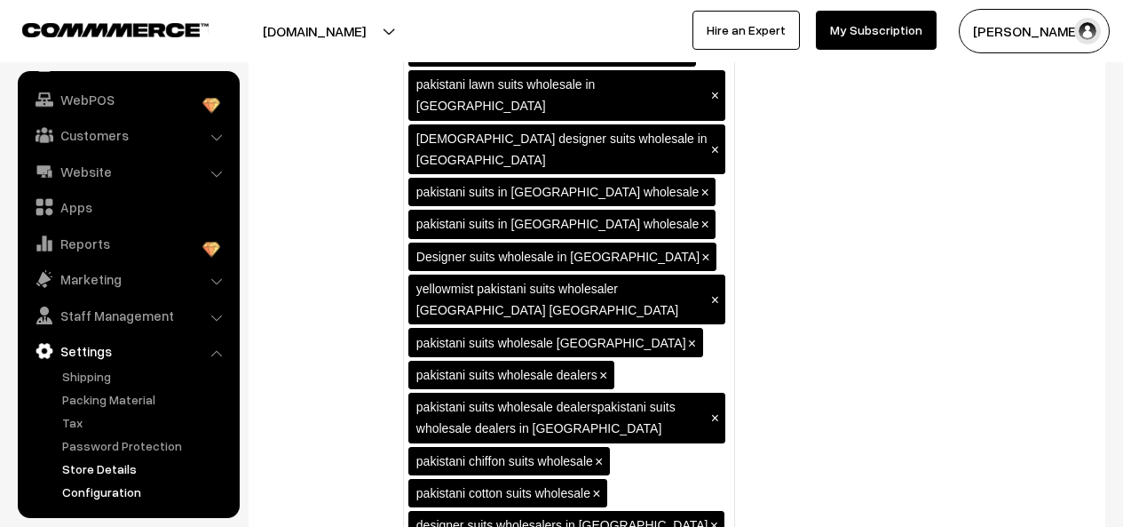
scroll to position [4210, 0]
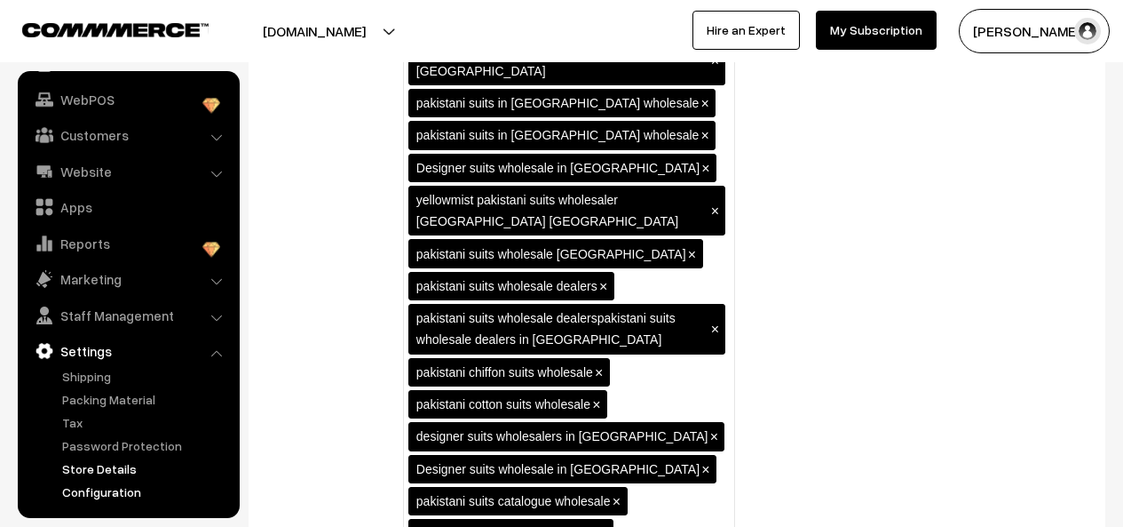
click at [123, 471] on link "Store Details" at bounding box center [146, 468] width 176 height 19
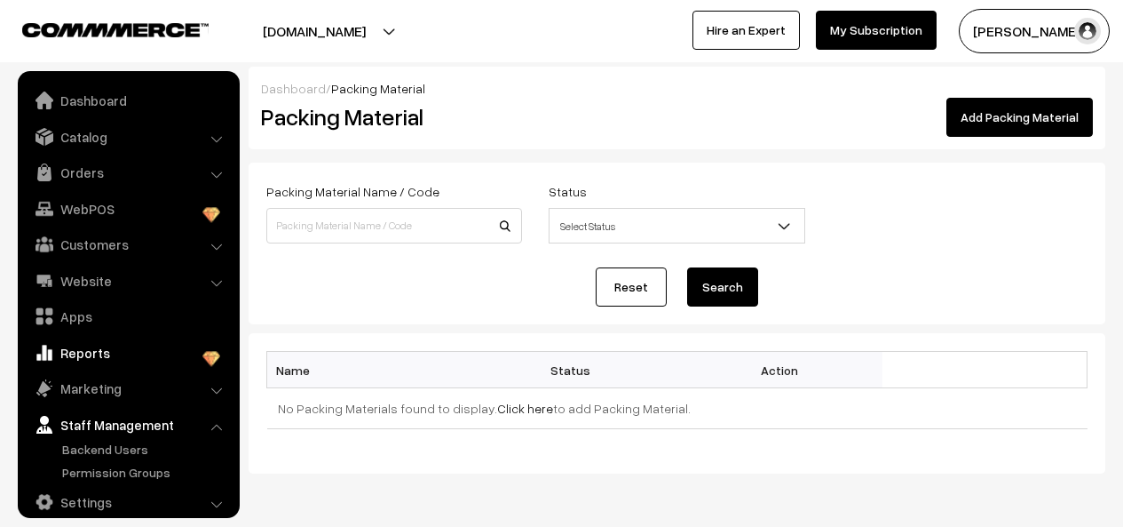
scroll to position [17, 0]
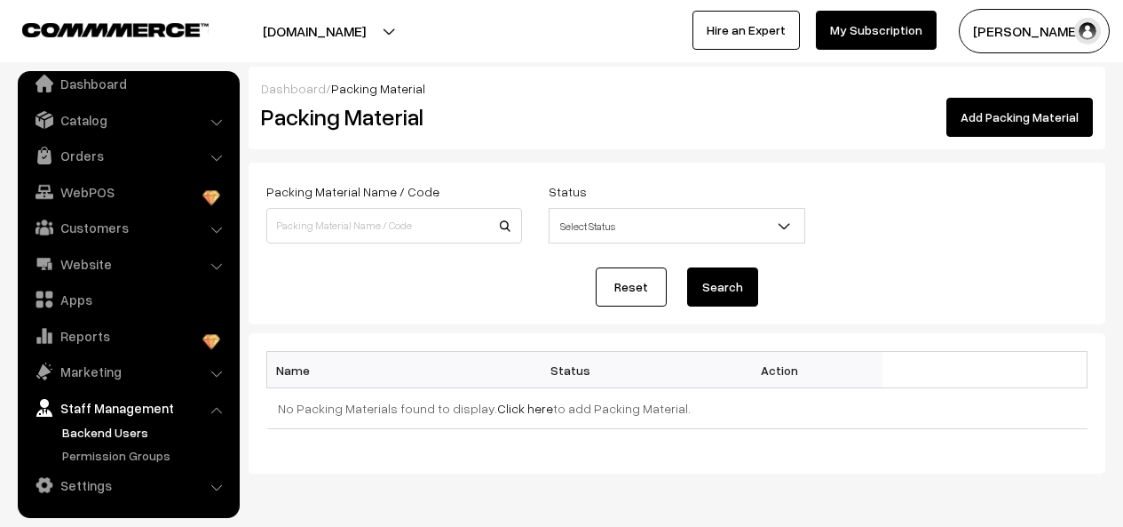
click at [137, 437] on link "Backend Users" at bounding box center [146, 432] width 176 height 19
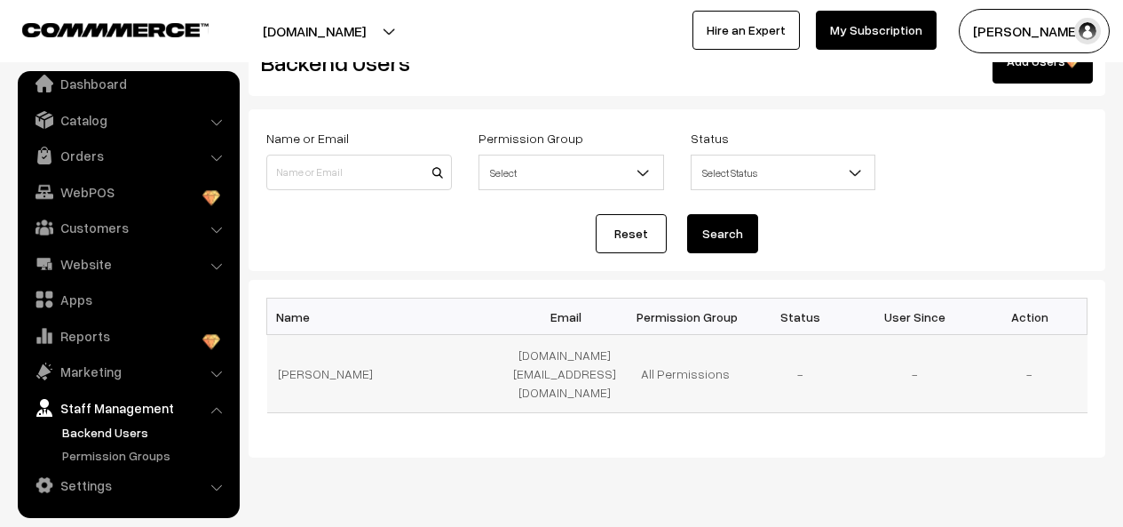
scroll to position [83, 0]
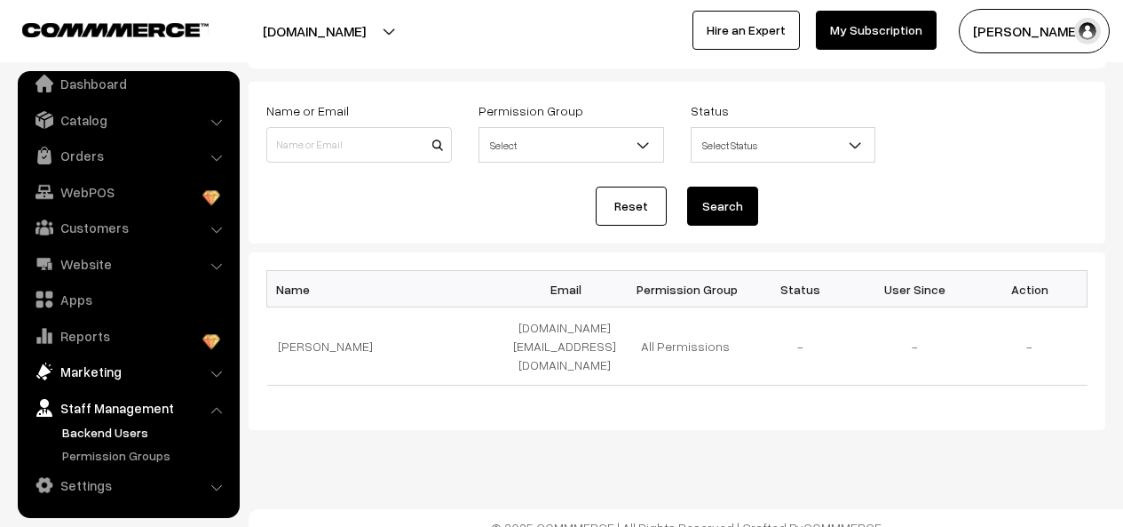
click at [113, 369] on link "Marketing" at bounding box center [127, 371] width 211 height 32
click at [108, 400] on link "Offers" at bounding box center [146, 396] width 176 height 19
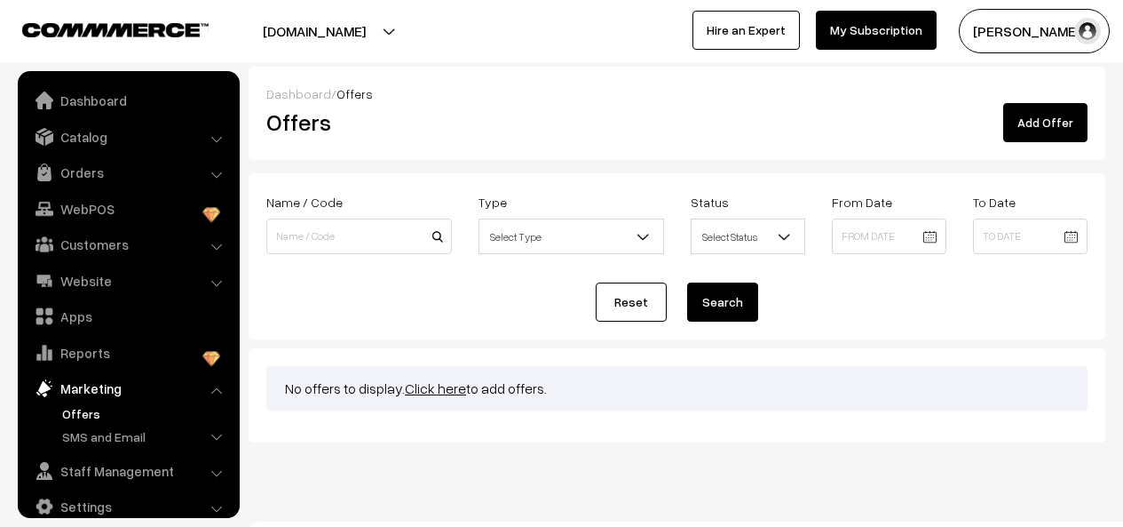
scroll to position [21, 0]
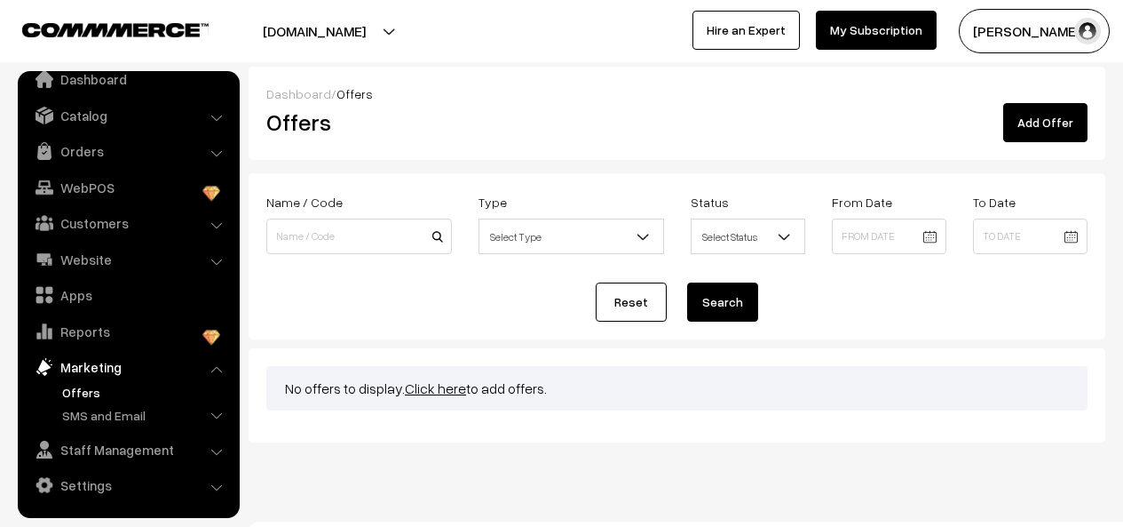
click at [433, 386] on link "Click here" at bounding box center [435, 388] width 61 height 18
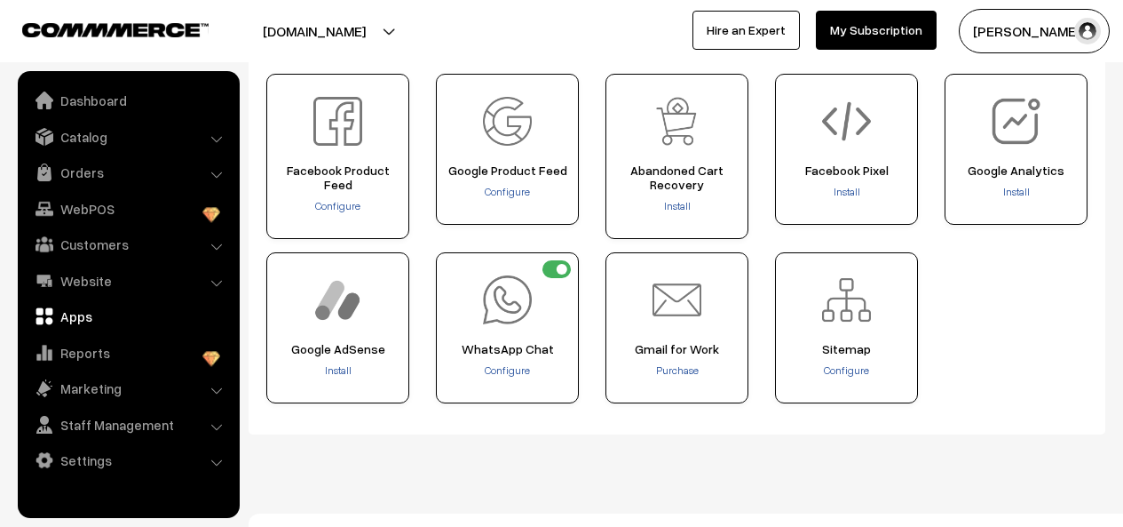
scroll to position [881, 0]
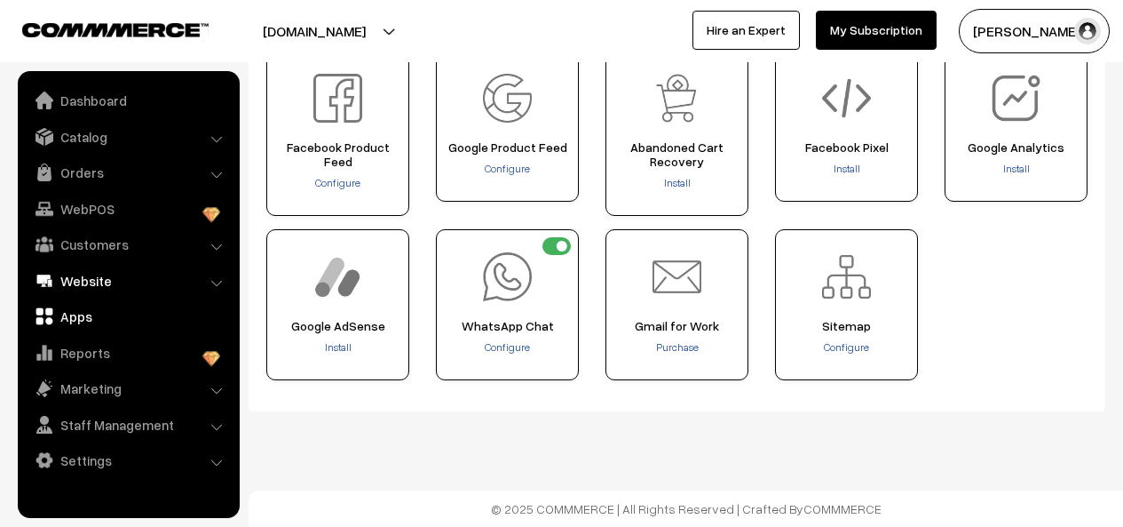
click at [102, 281] on link "Website" at bounding box center [127, 281] width 211 height 32
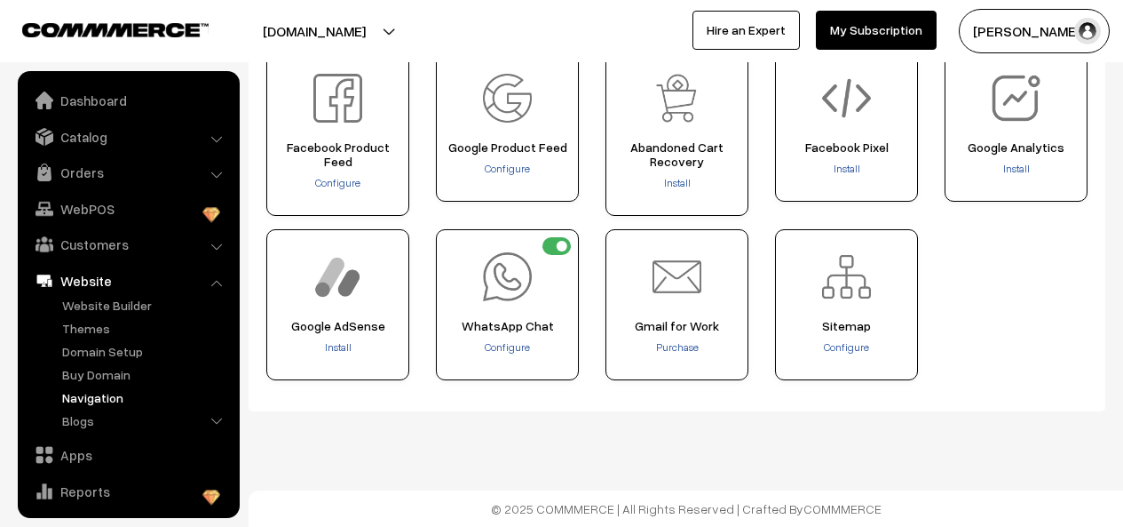
click at [104, 401] on link "Navigation" at bounding box center [146, 397] width 176 height 19
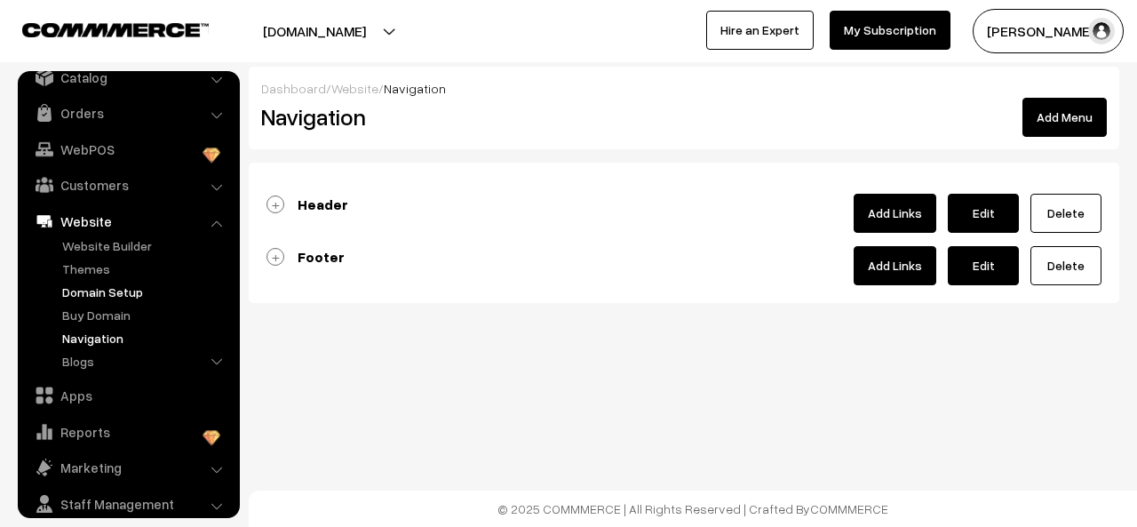
scroll to position [25, 0]
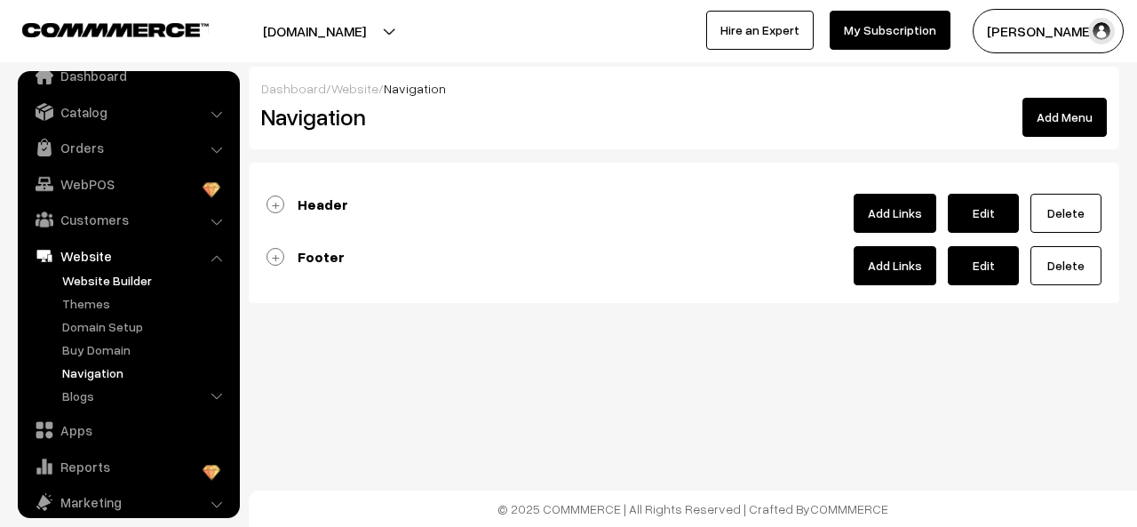
click at [106, 282] on link "Website Builder" at bounding box center [146, 280] width 176 height 19
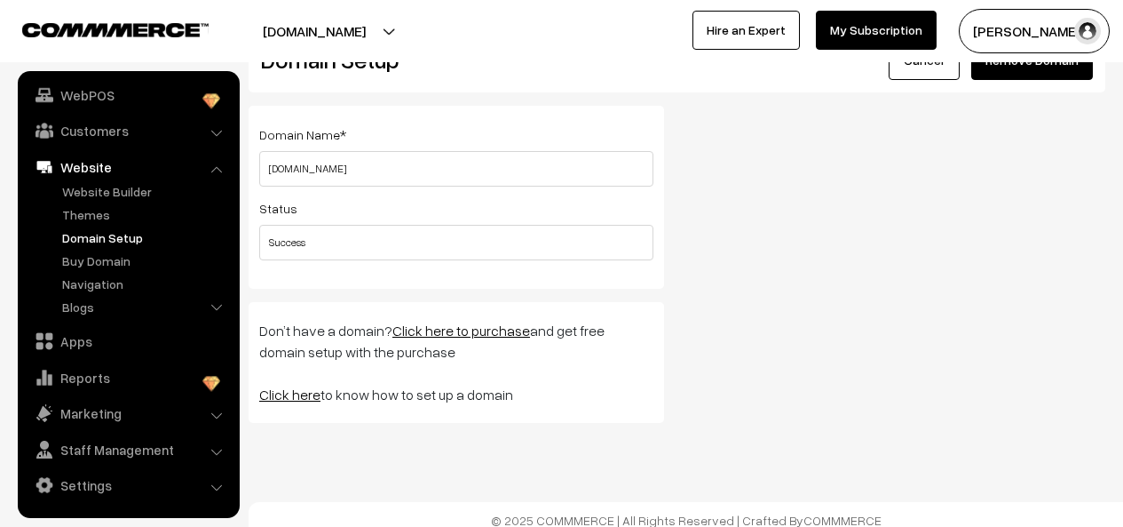
scroll to position [68, 0]
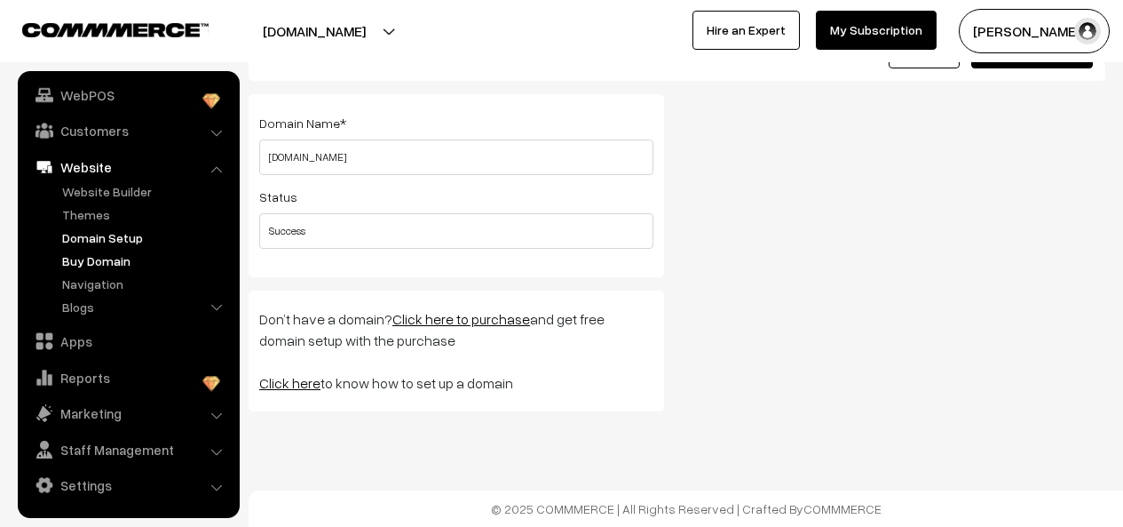
click at [94, 263] on link "Buy Domain" at bounding box center [146, 260] width 176 height 19
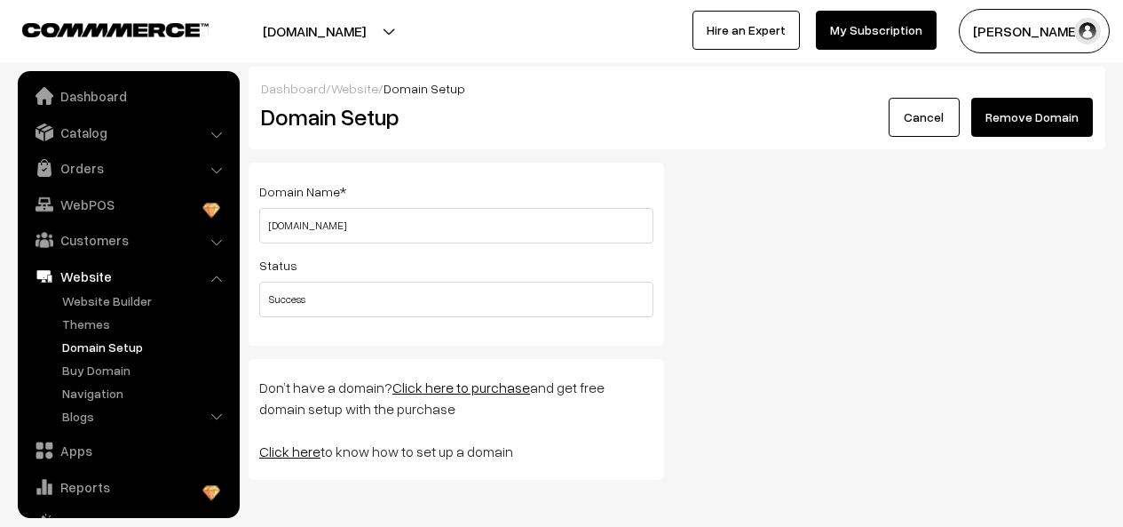
scroll to position [0, 0]
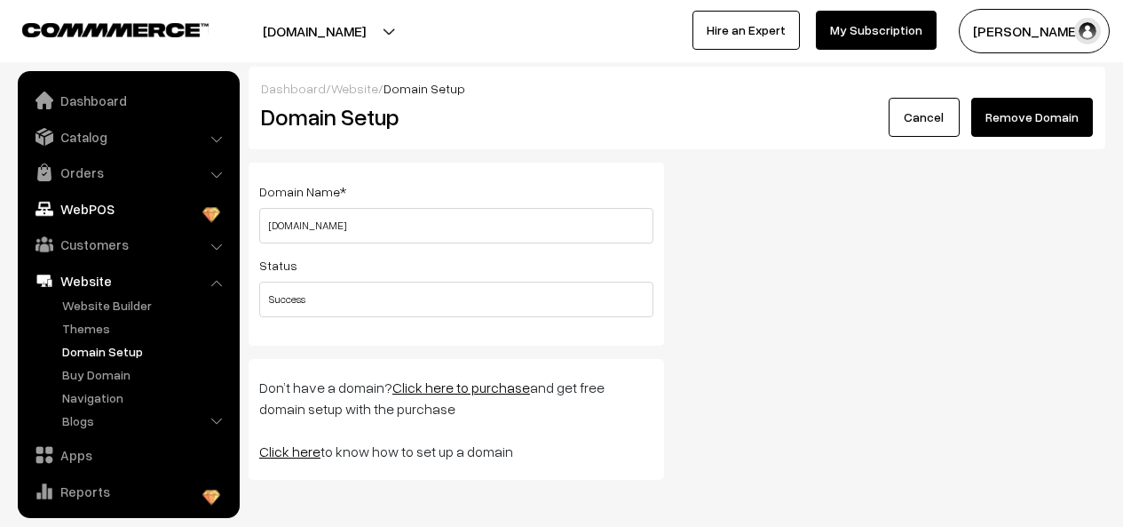
click at [110, 205] on link "WebPOS" at bounding box center [127, 209] width 211 height 32
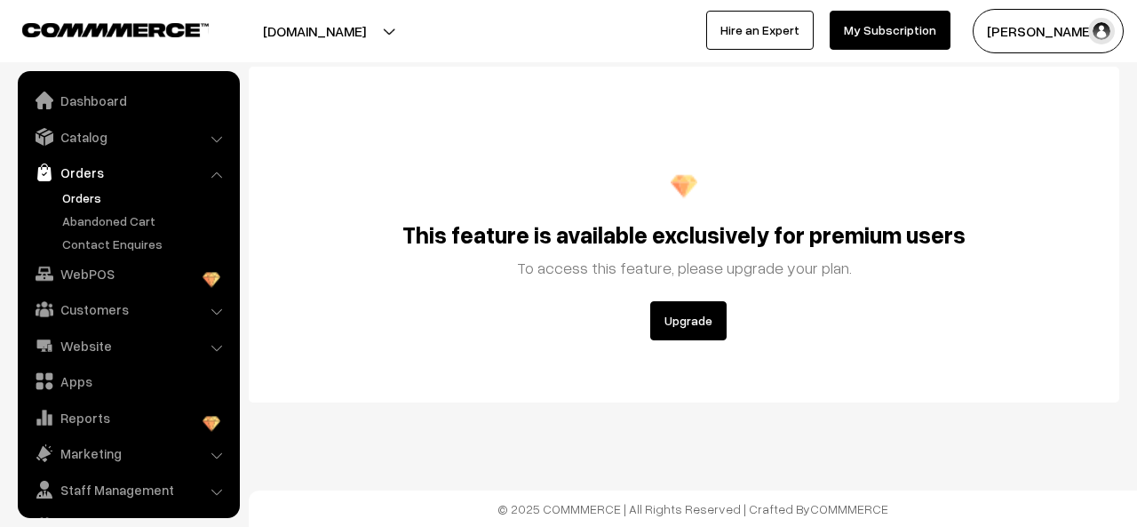
scroll to position [40, 0]
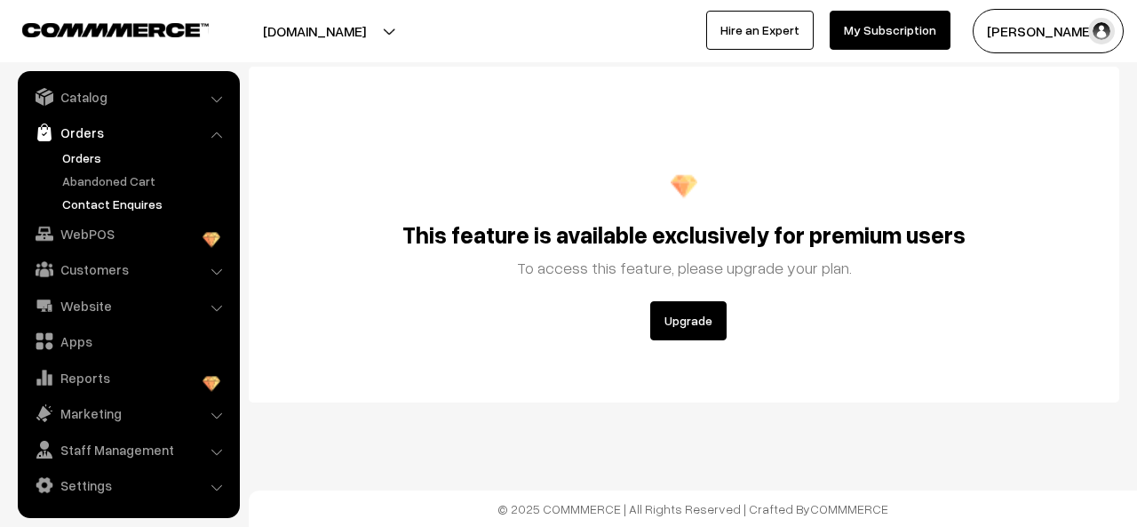
click at [139, 206] on link "Contact Enquires" at bounding box center [146, 203] width 176 height 19
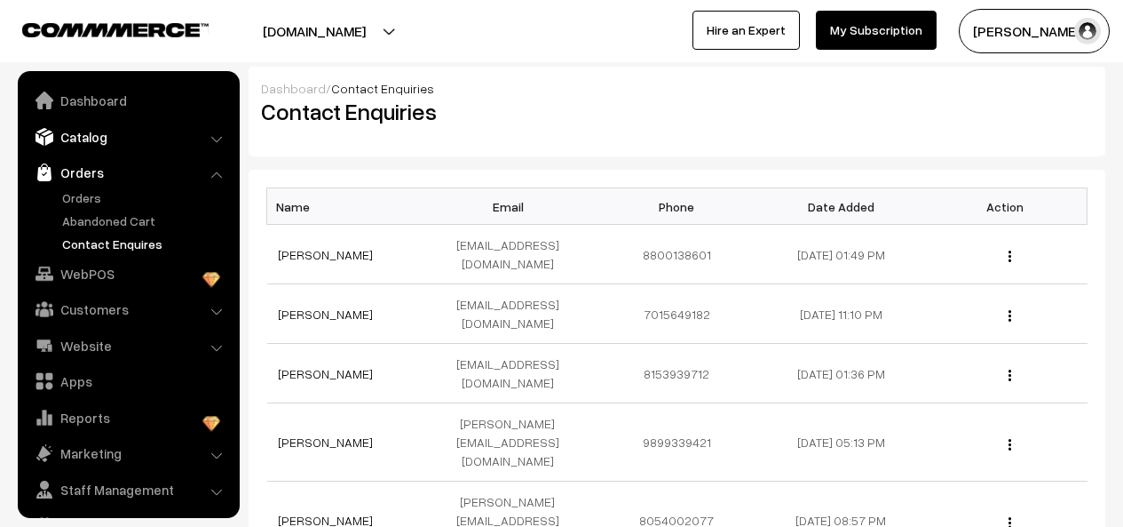
click at [115, 139] on link "Catalog" at bounding box center [127, 137] width 211 height 32
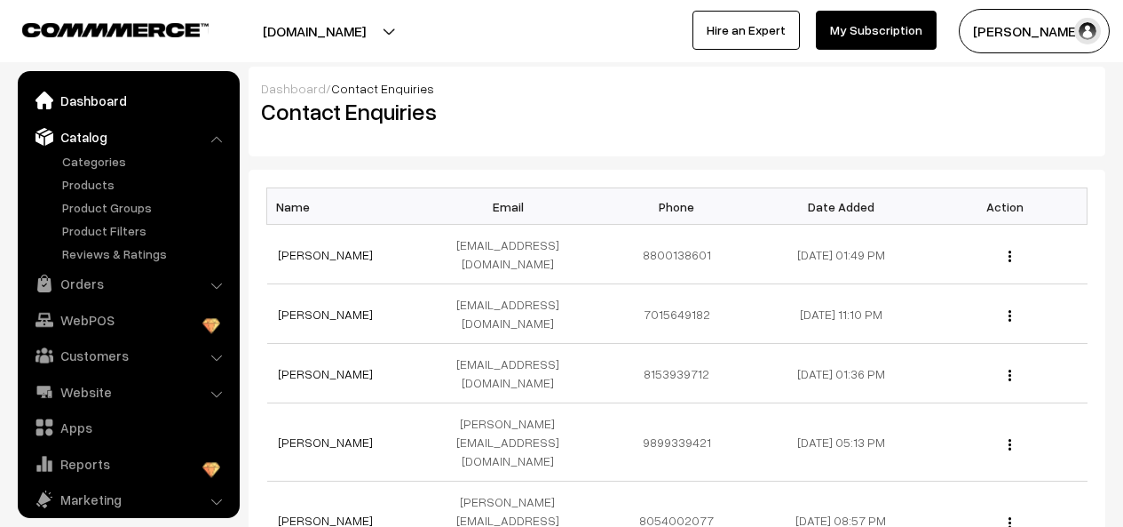
click at [117, 111] on link "Dashboard" at bounding box center [127, 100] width 211 height 32
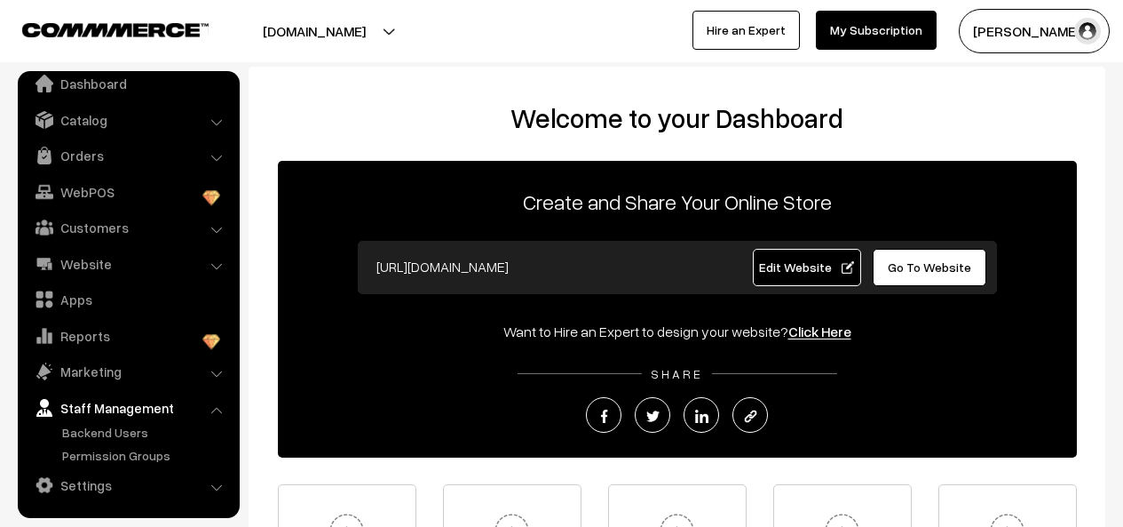
click at [798, 329] on link "Click Here" at bounding box center [819, 331] width 63 height 18
click at [749, 33] on link "Hire an Expert" at bounding box center [746, 30] width 107 height 39
click at [71, 83] on link "Dashboard" at bounding box center [127, 83] width 211 height 32
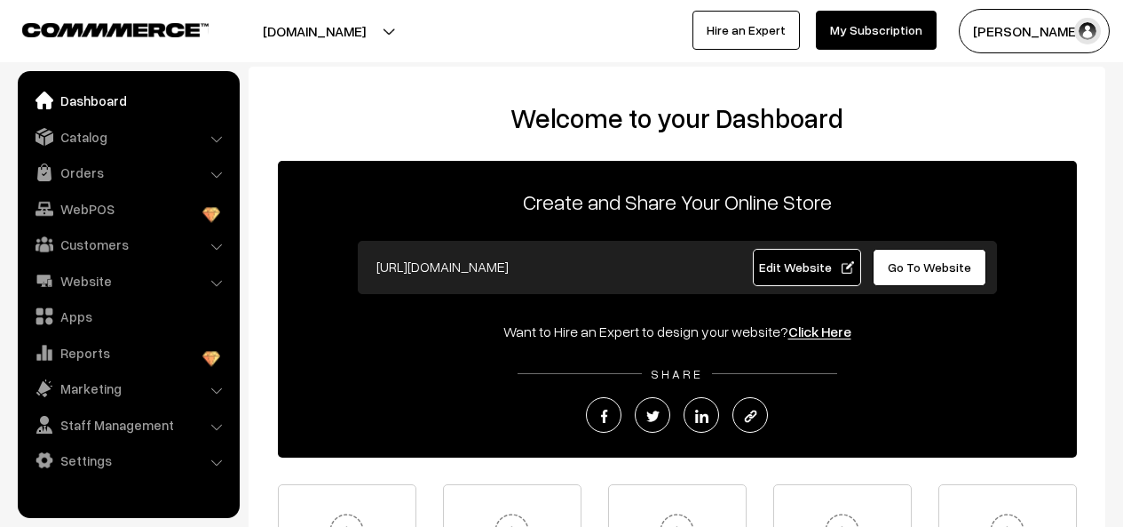
click at [1086, 36] on img "button" at bounding box center [1087, 31] width 27 height 27
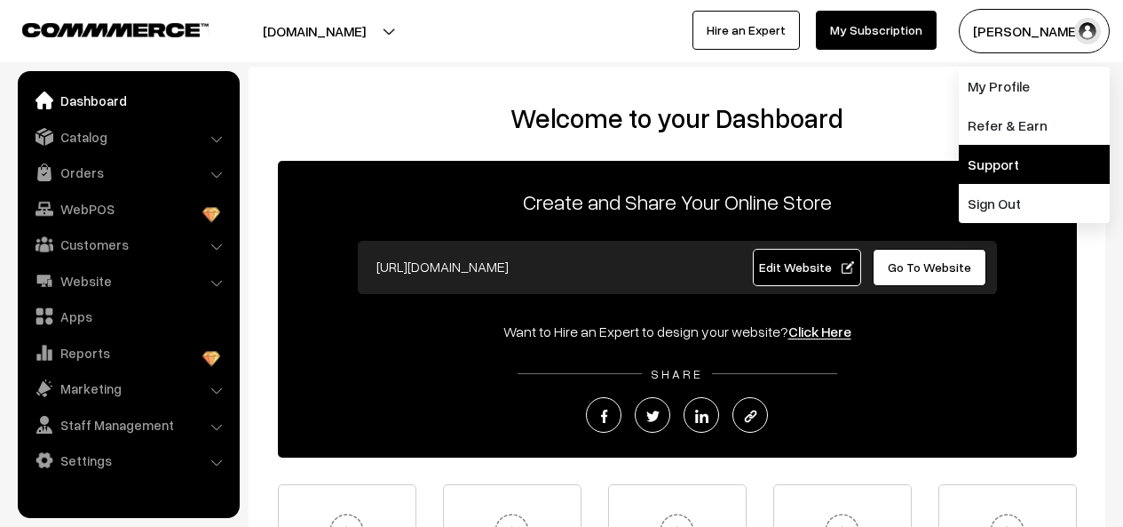
click at [1010, 171] on link "Support" at bounding box center [1034, 164] width 151 height 39
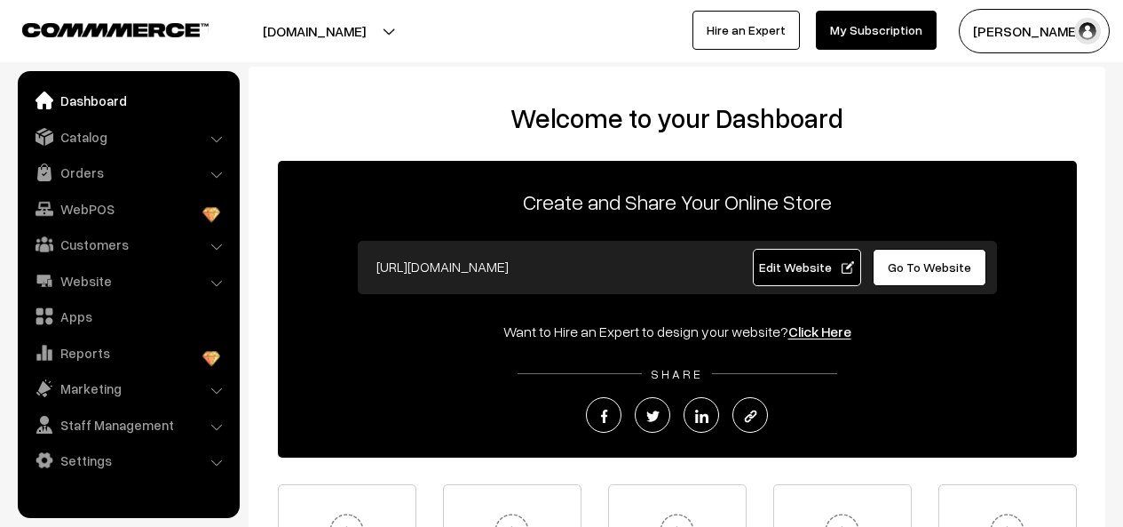
click at [869, 27] on link "My Subscription" at bounding box center [876, 30] width 121 height 39
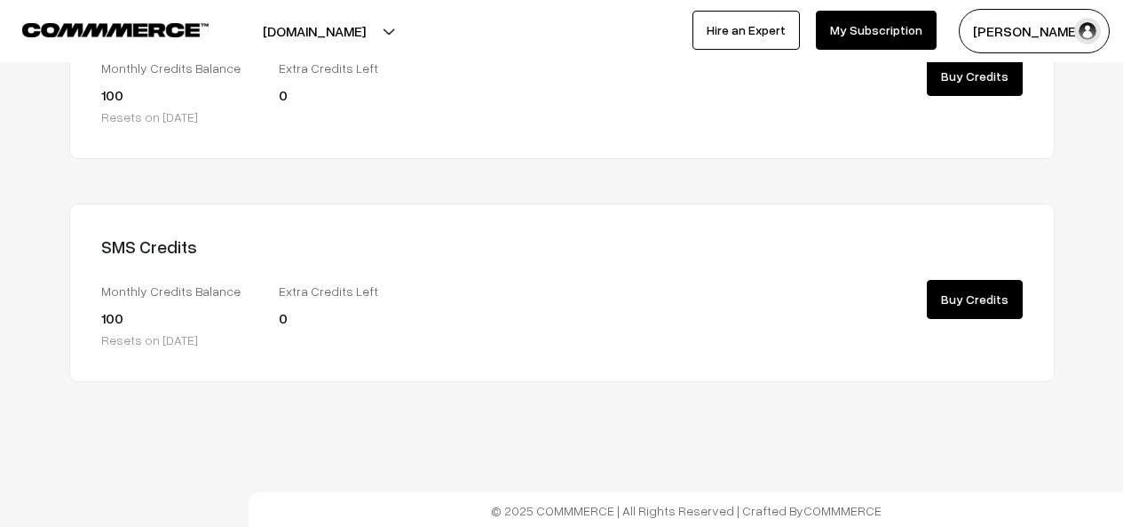
scroll to position [513, 0]
